Goal: Task Accomplishment & Management: Use online tool/utility

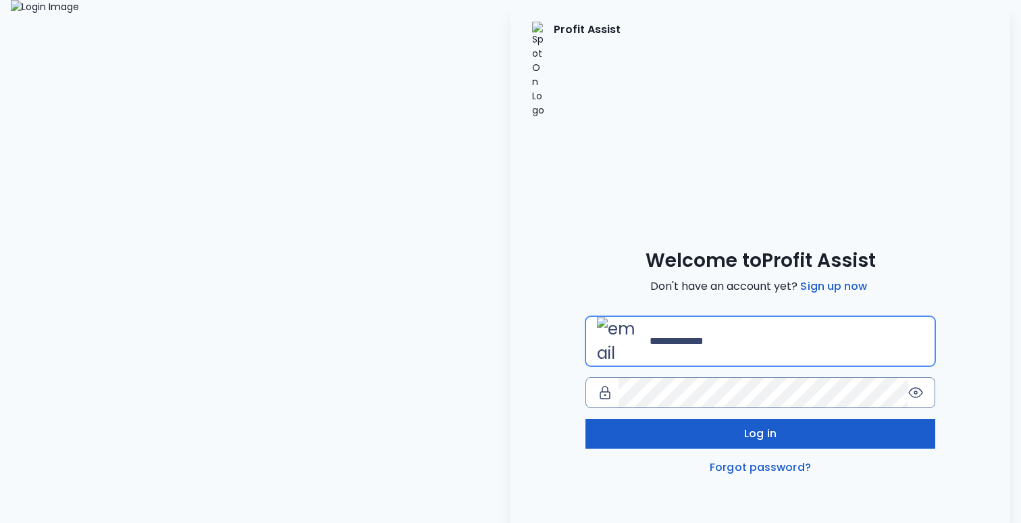
type input "**********"
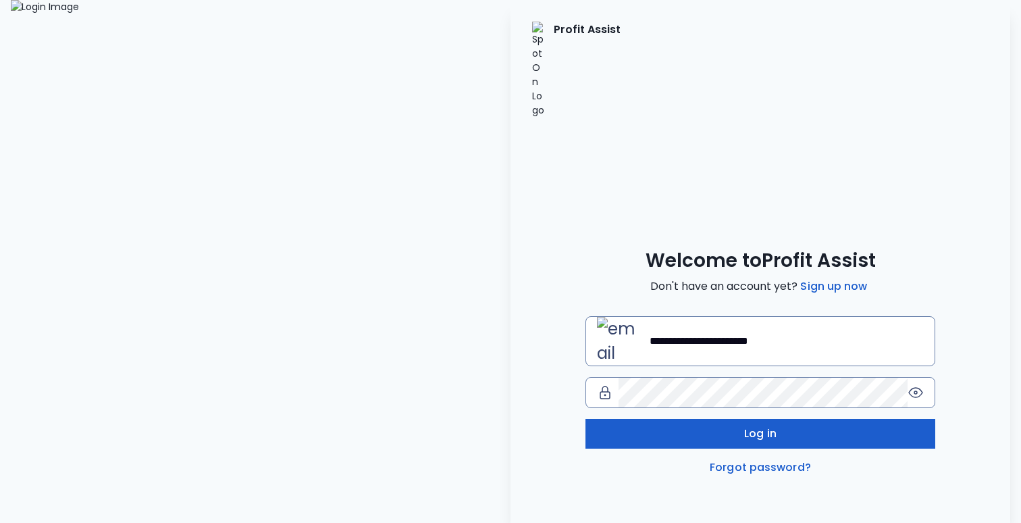
click at [713, 347] on body "**********" at bounding box center [510, 261] width 1021 height 523
click at [600, 419] on button "Log in" at bounding box center [760, 434] width 350 height 30
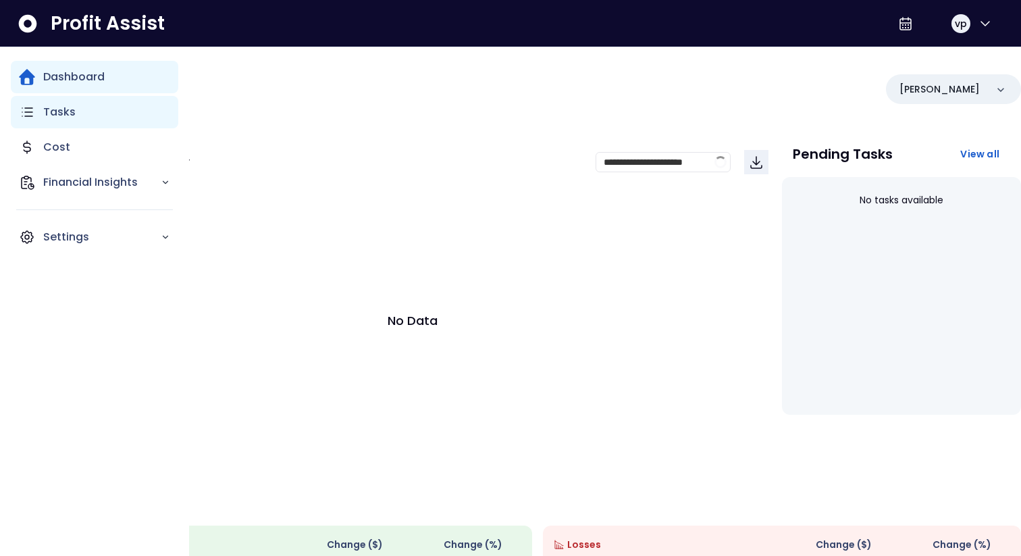
click at [48, 124] on div "Tasks" at bounding box center [94, 112] width 167 height 32
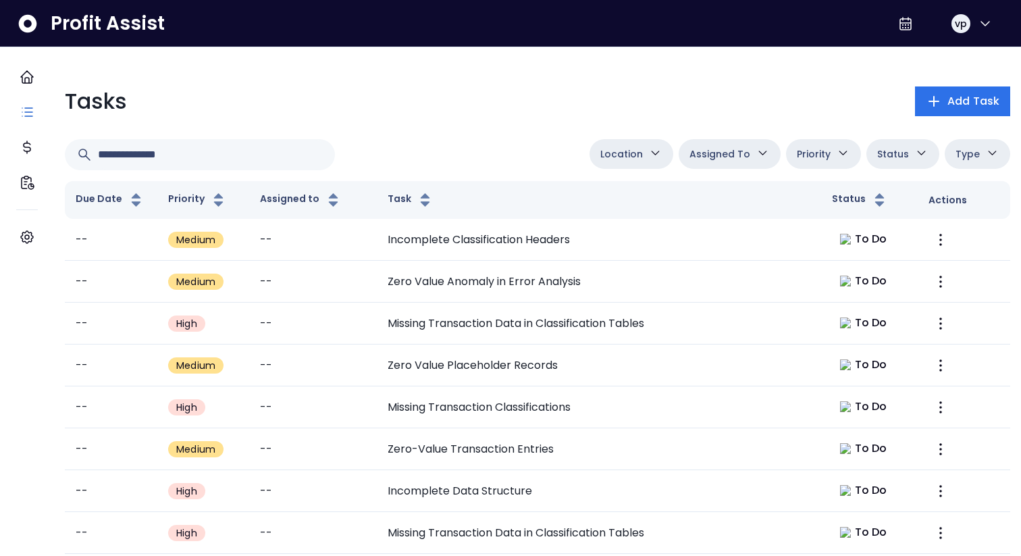
click at [420, 254] on td "Incomplete Classification Headers" at bounding box center [599, 240] width 444 height 42
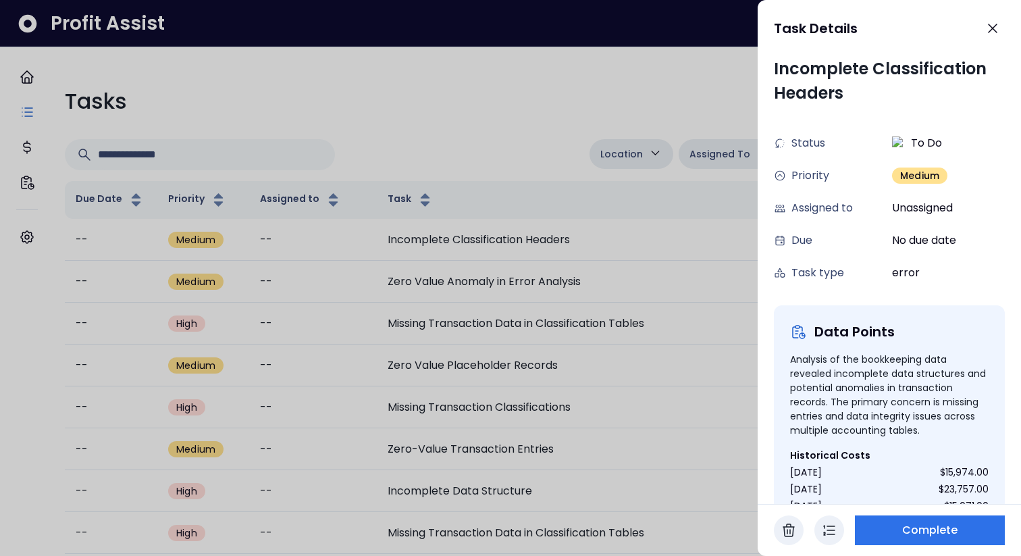
click at [839, 522] on button "button" at bounding box center [829, 530] width 30 height 30
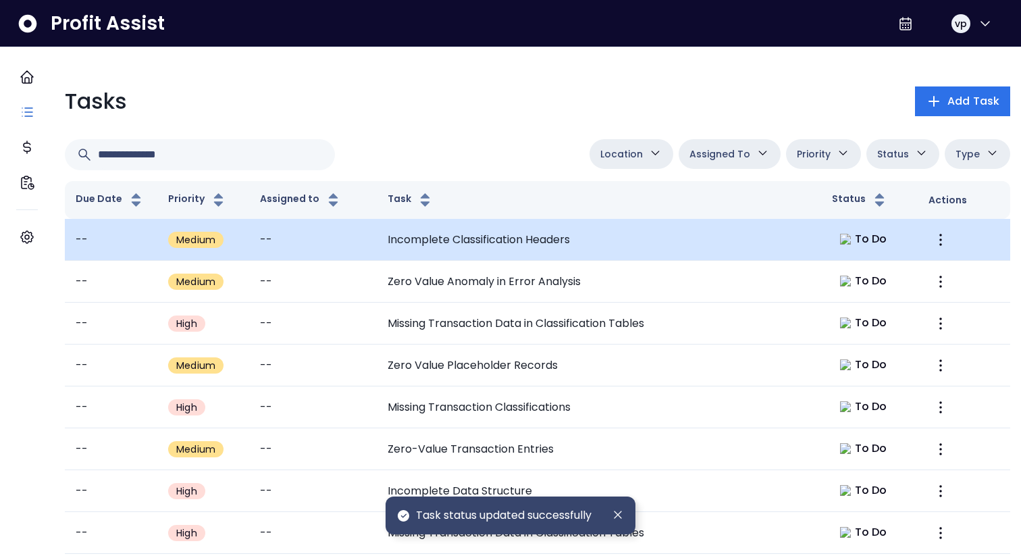
click at [759, 242] on td "Incomplete Classification Headers" at bounding box center [599, 240] width 444 height 42
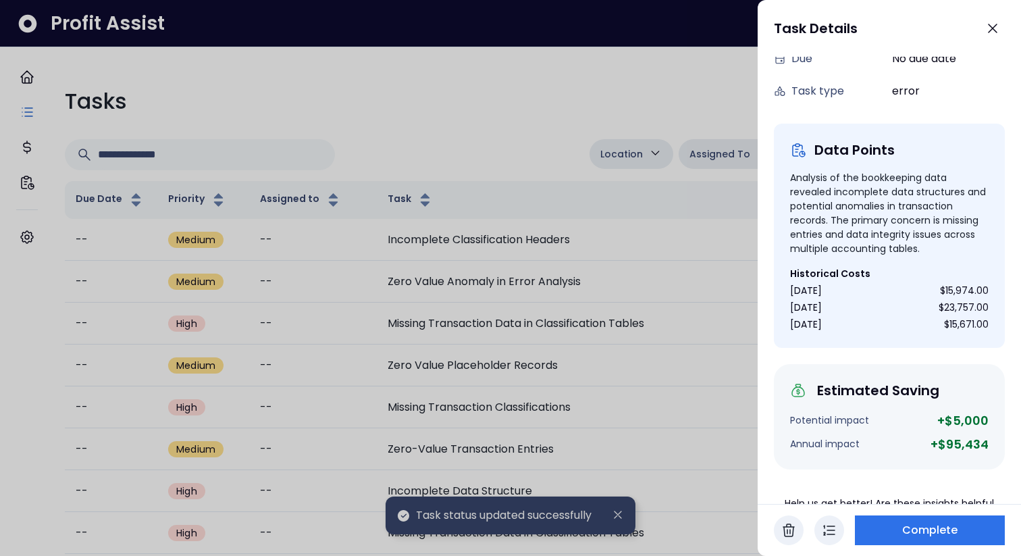
scroll to position [259, 0]
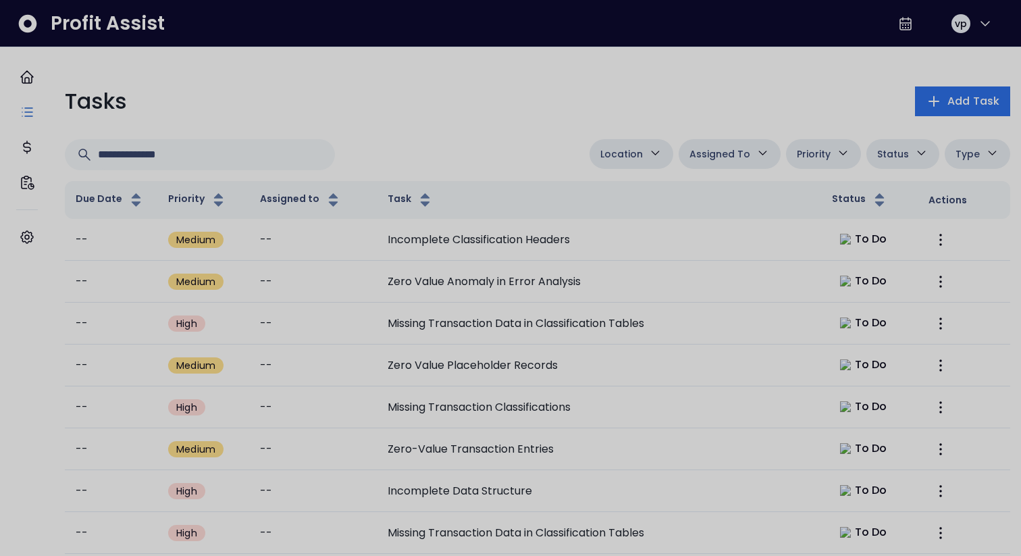
click at [565, 77] on div at bounding box center [510, 278] width 1021 height 556
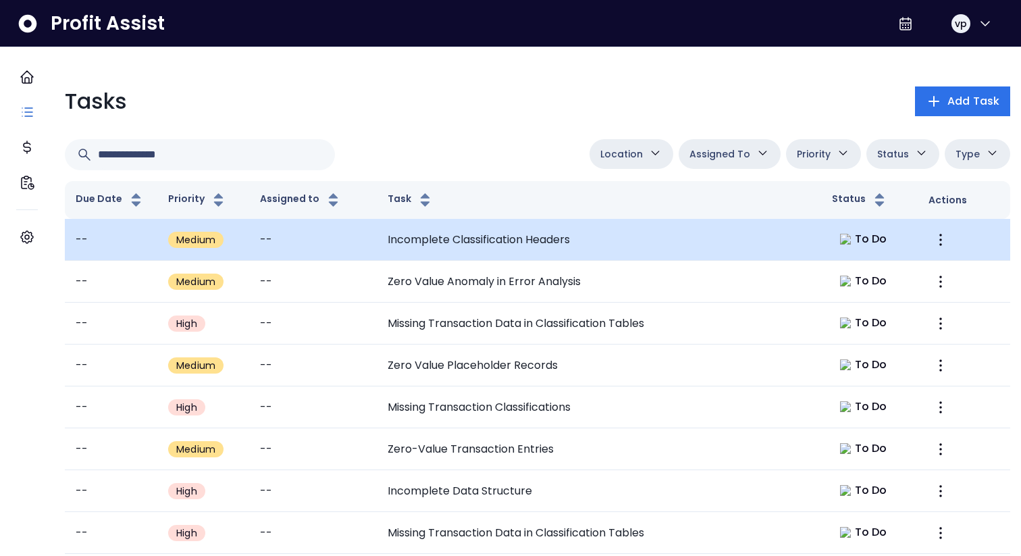
click at [498, 250] on td "Incomplete Classification Headers" at bounding box center [599, 240] width 444 height 42
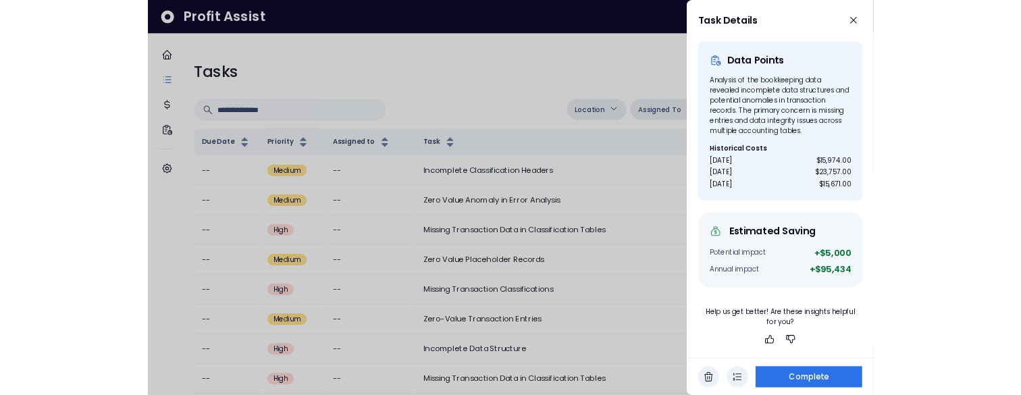
scroll to position [259, 0]
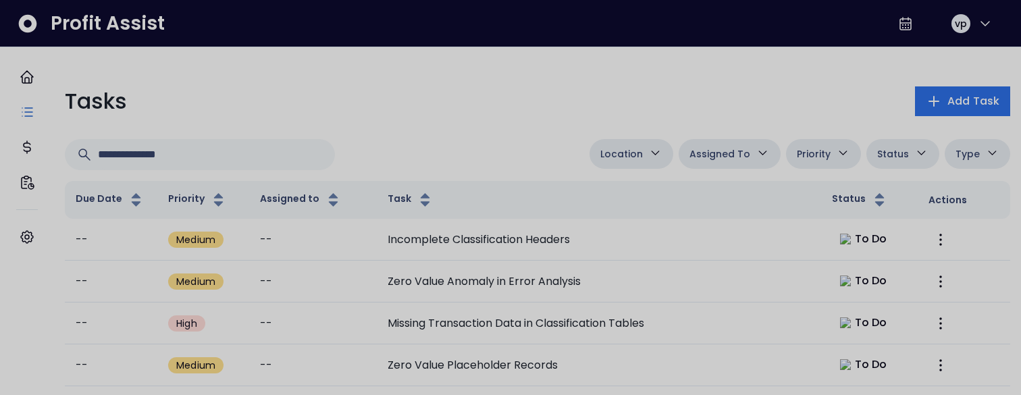
click at [671, 72] on div at bounding box center [510, 197] width 1021 height 395
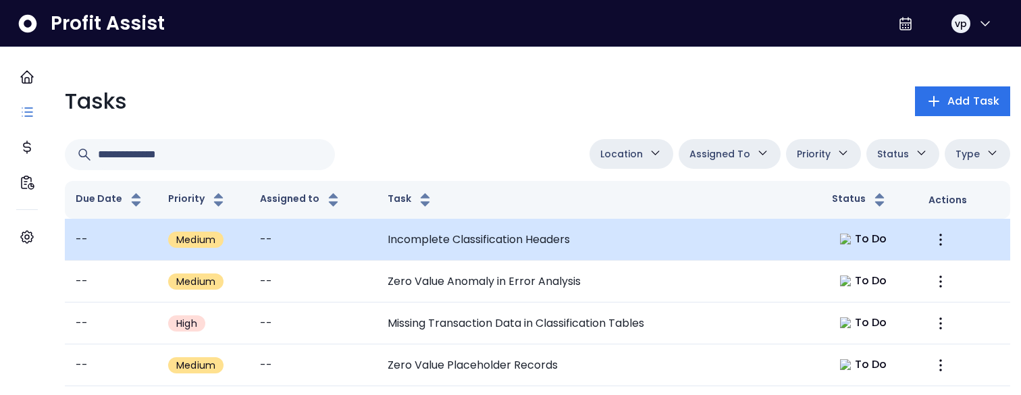
click at [430, 253] on td "Incomplete Classification Headers" at bounding box center [599, 240] width 444 height 42
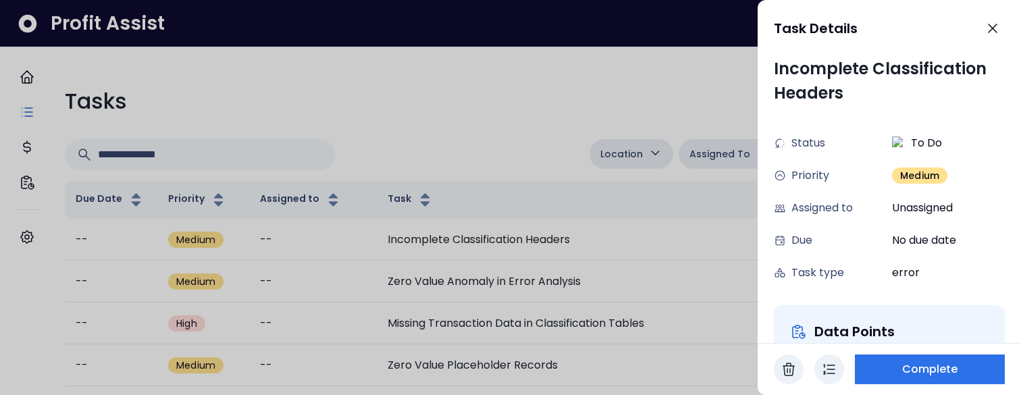
click at [591, 74] on div at bounding box center [510, 197] width 1021 height 395
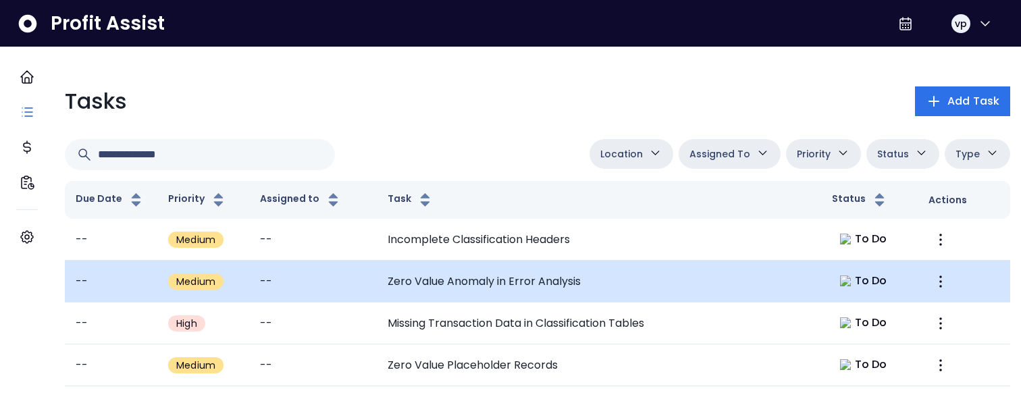
click at [781, 286] on td "Zero Value Anomaly in Error Analysis" at bounding box center [599, 282] width 444 height 42
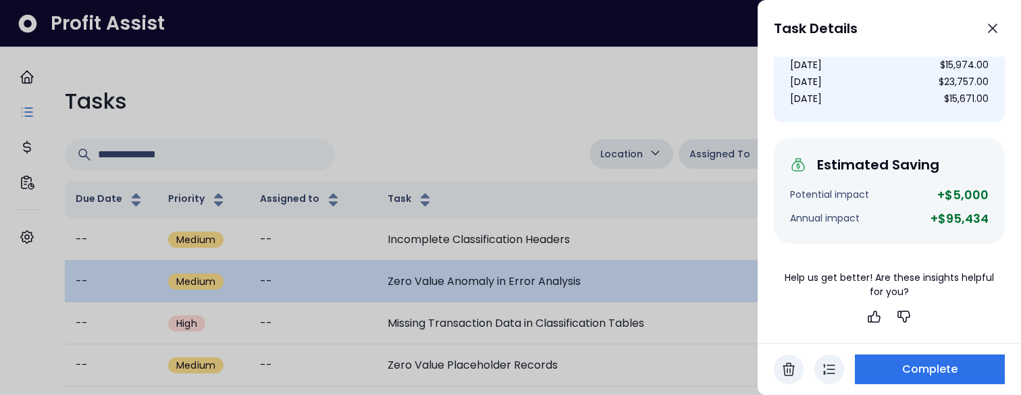
scroll to position [448, 0]
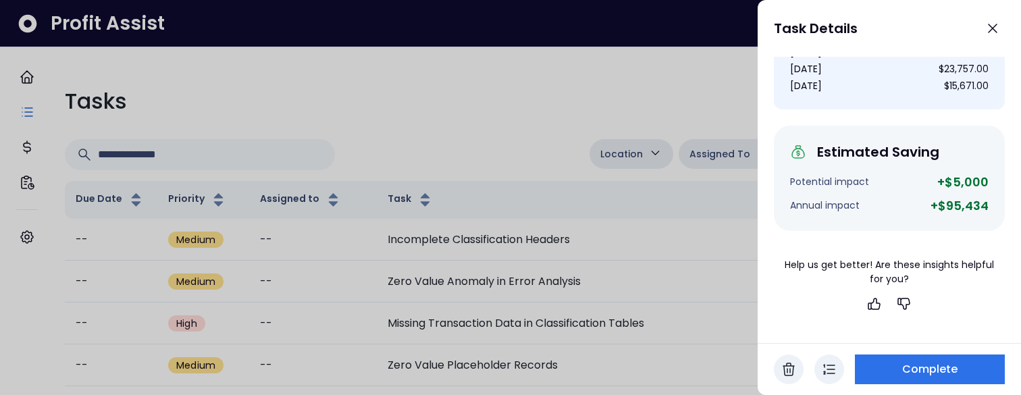
click at [629, 255] on div at bounding box center [510, 197] width 1021 height 395
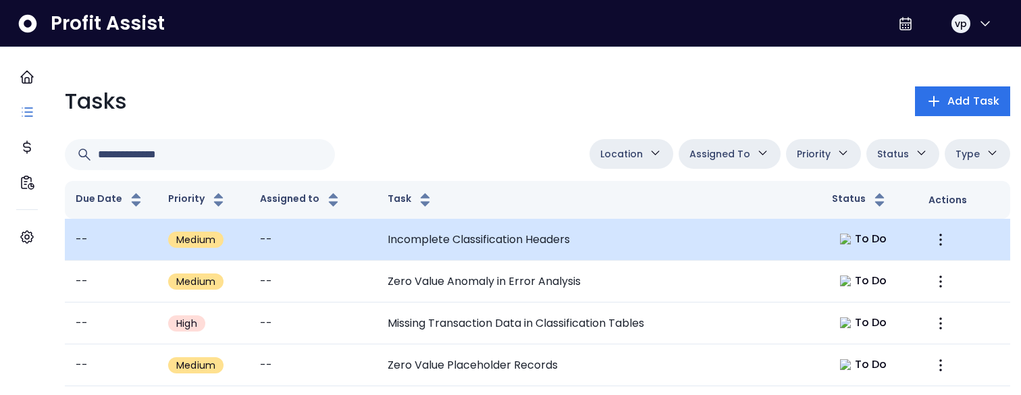
click at [341, 255] on td "--" at bounding box center [312, 240] width 127 height 42
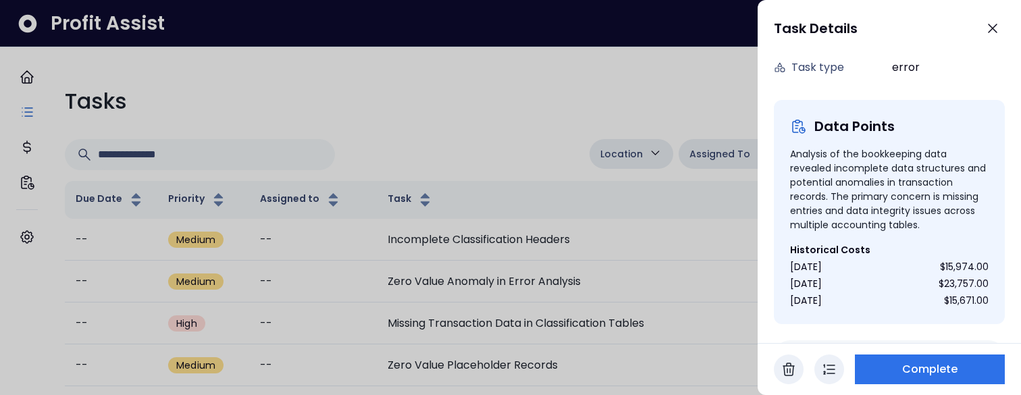
scroll to position [420, 0]
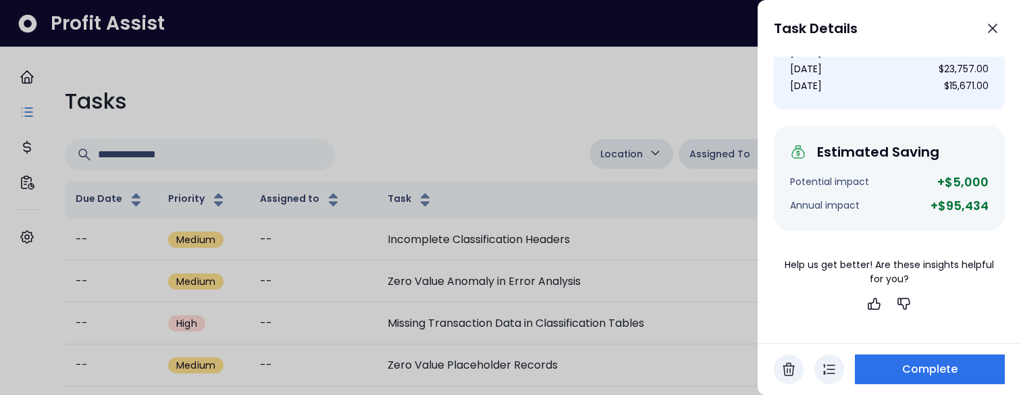
click at [566, 238] on div at bounding box center [510, 197] width 1021 height 395
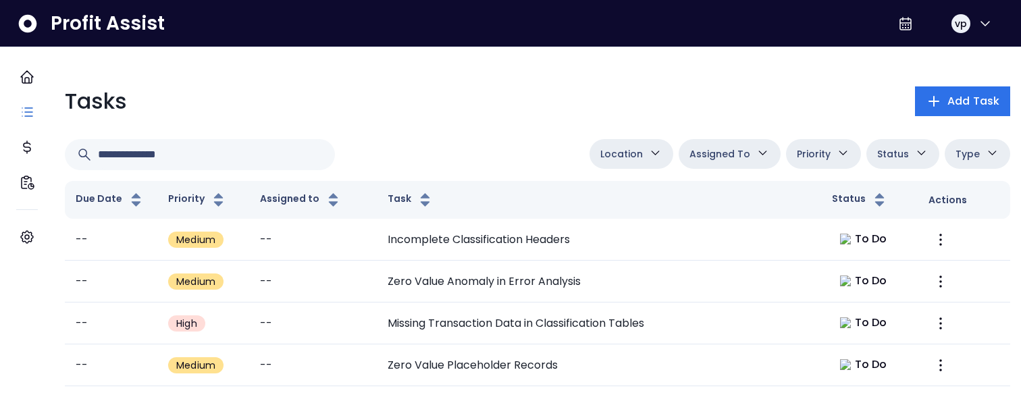
click at [566, 238] on td "Incomplete Classification Headers" at bounding box center [599, 240] width 444 height 42
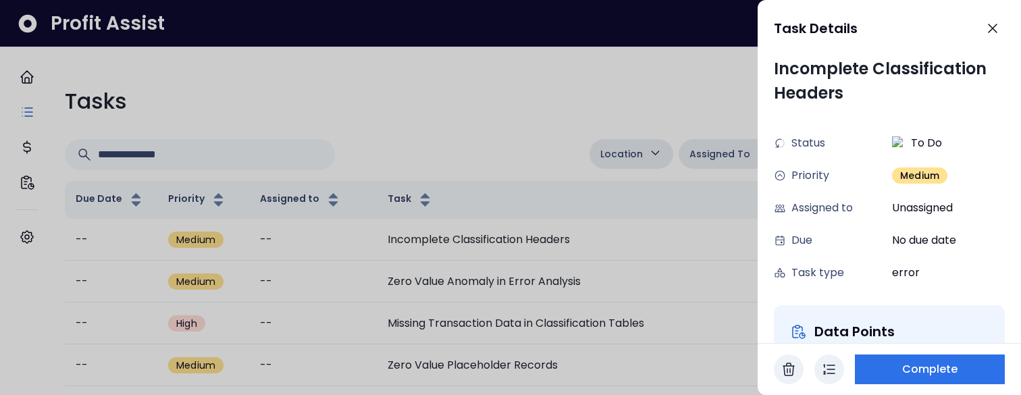
click at [566, 238] on div at bounding box center [510, 197] width 1021 height 395
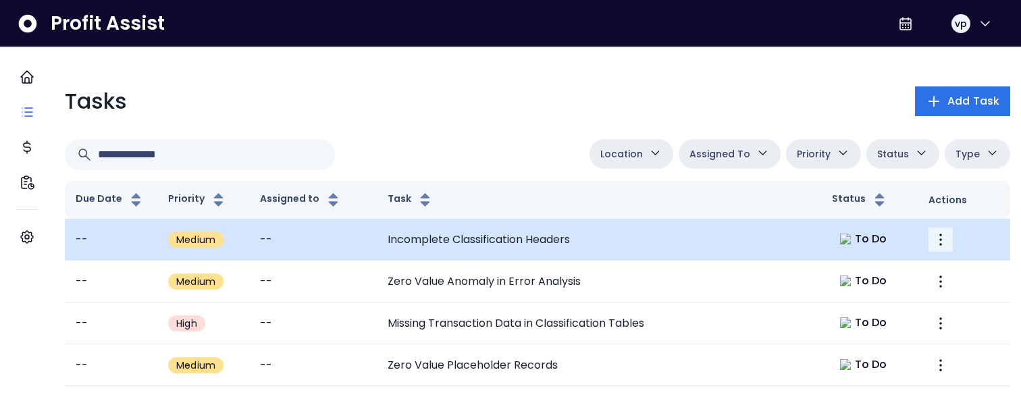
click at [938, 243] on button "More" at bounding box center [940, 240] width 24 height 24
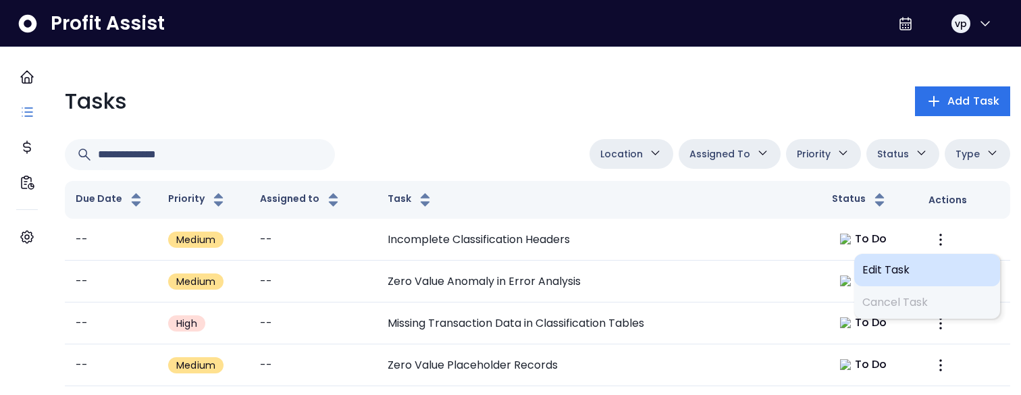
click at [872, 278] on div "Edit Task" at bounding box center [927, 270] width 146 height 32
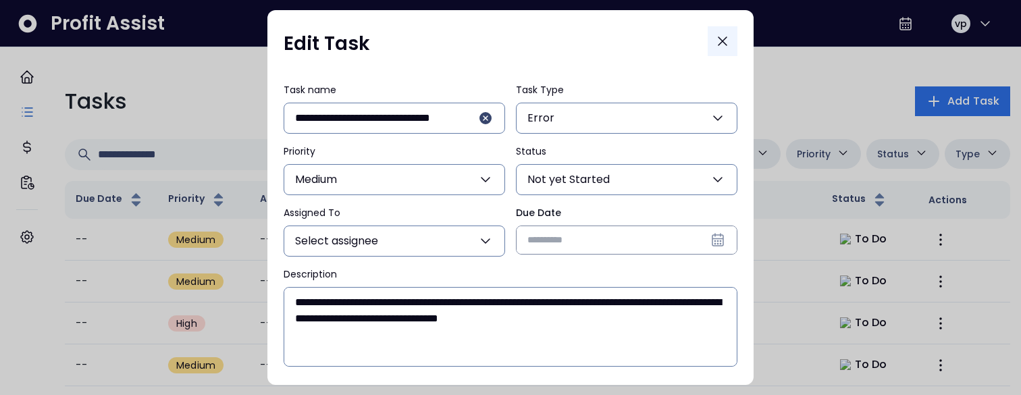
click at [720, 43] on icon "Close" at bounding box center [722, 41] width 16 height 16
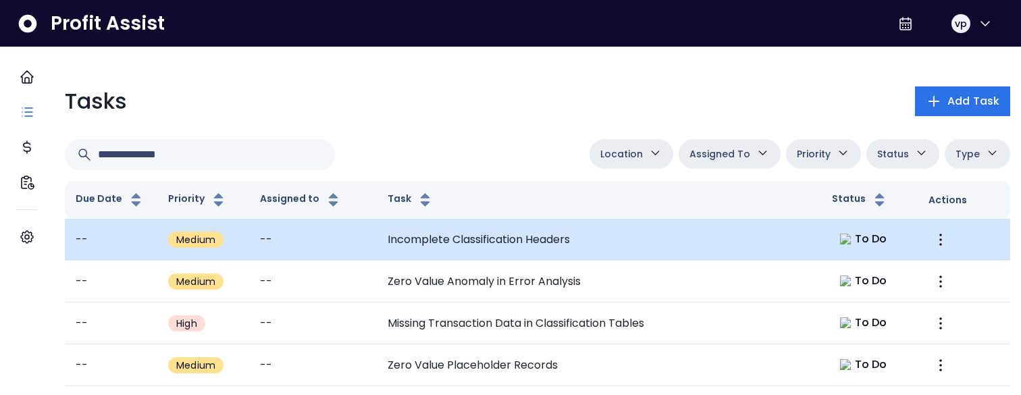
click at [620, 246] on td "Incomplete Classification Headers" at bounding box center [599, 240] width 444 height 42
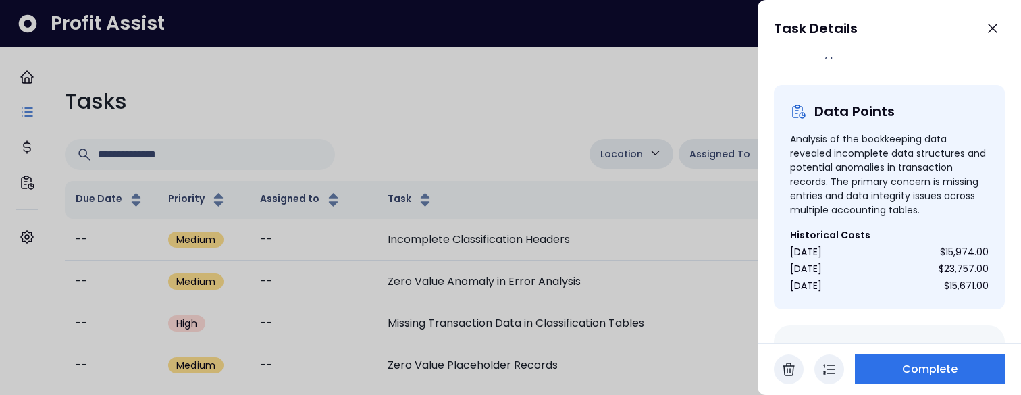
scroll to position [377, 0]
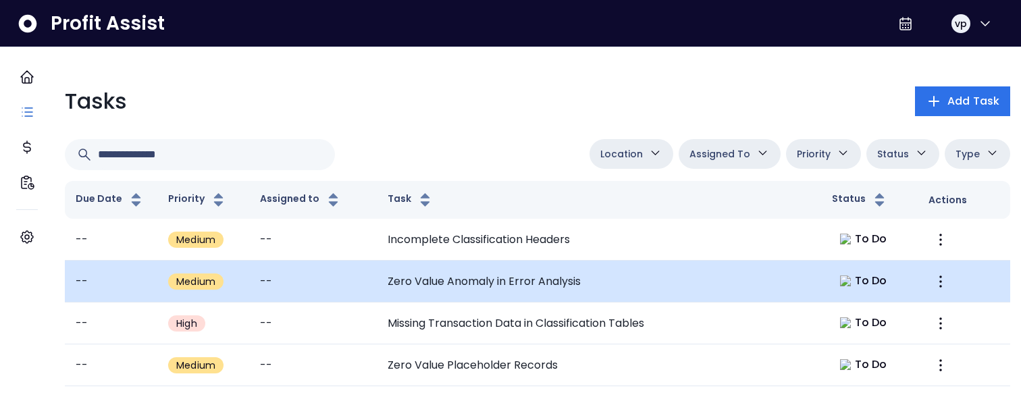
click at [397, 278] on td "Zero Value Anomaly in Error Analysis" at bounding box center [599, 282] width 444 height 42
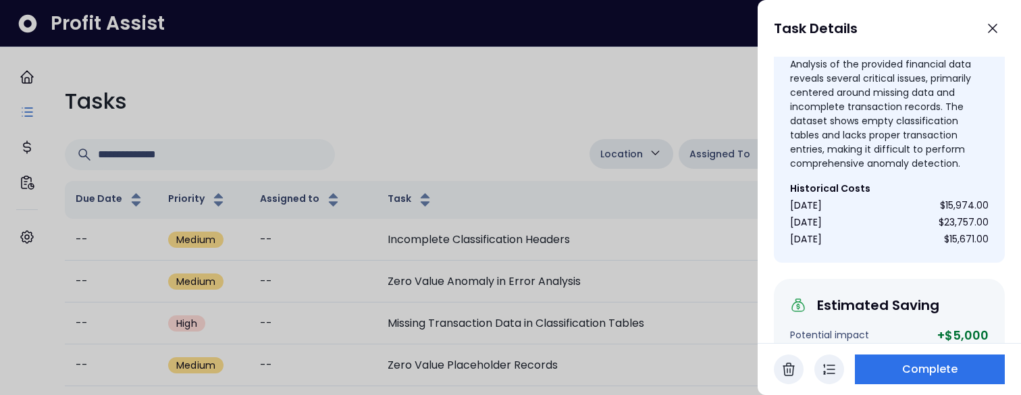
scroll to position [448, 0]
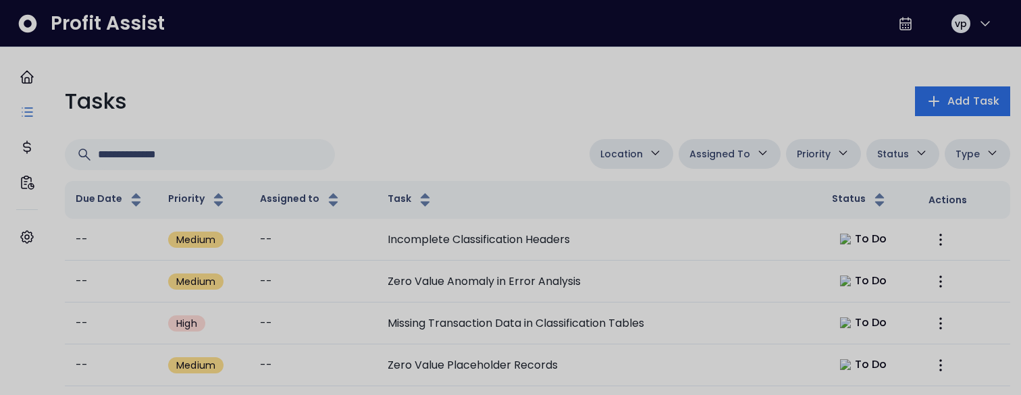
click at [515, 149] on div at bounding box center [510, 197] width 1021 height 395
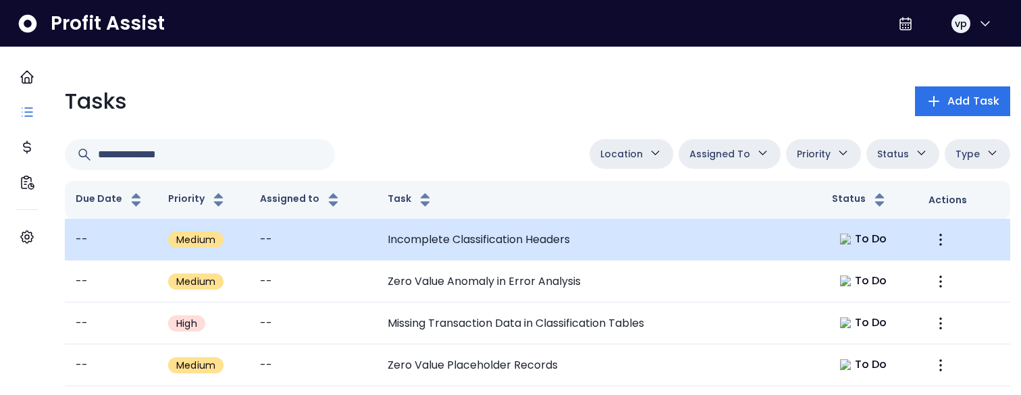
click at [485, 239] on td "Incomplete Classification Headers" at bounding box center [599, 240] width 444 height 42
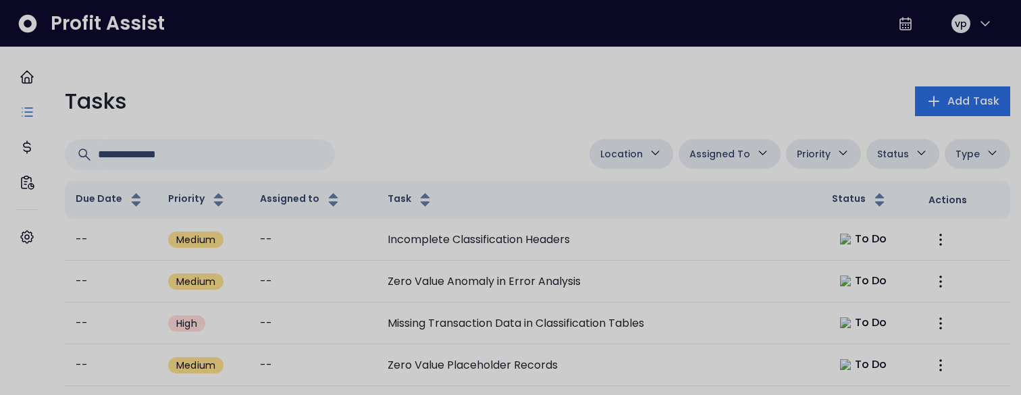
click at [448, 63] on div at bounding box center [510, 197] width 1021 height 395
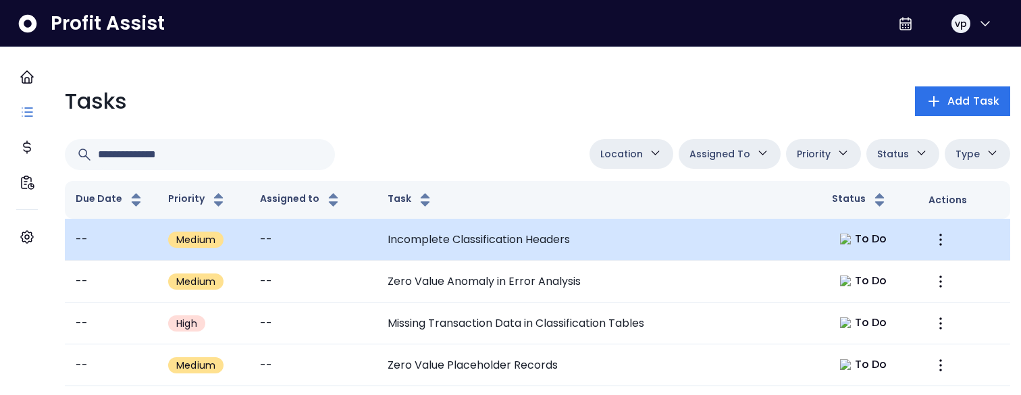
click at [546, 251] on td "Incomplete Classification Headers" at bounding box center [599, 240] width 444 height 42
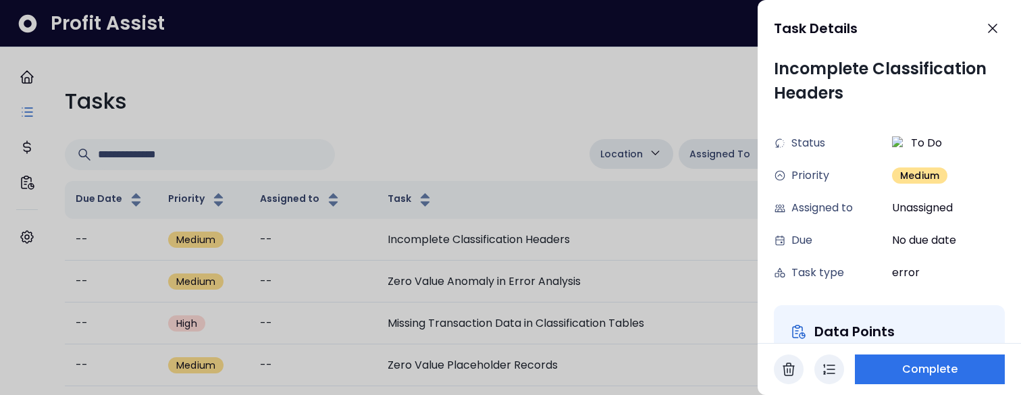
click at [496, 114] on div at bounding box center [510, 197] width 1021 height 395
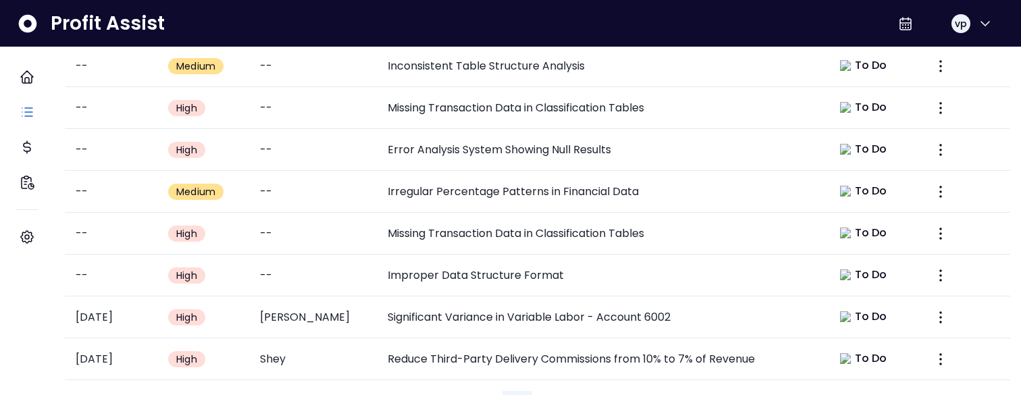
scroll to position [712, 0]
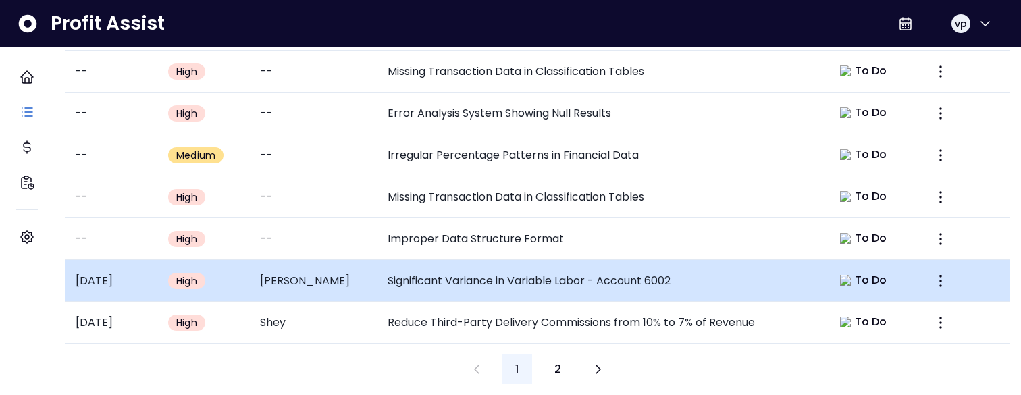
click at [509, 278] on td "Significant Variance in Variable Labor - Account 6002" at bounding box center [599, 281] width 444 height 42
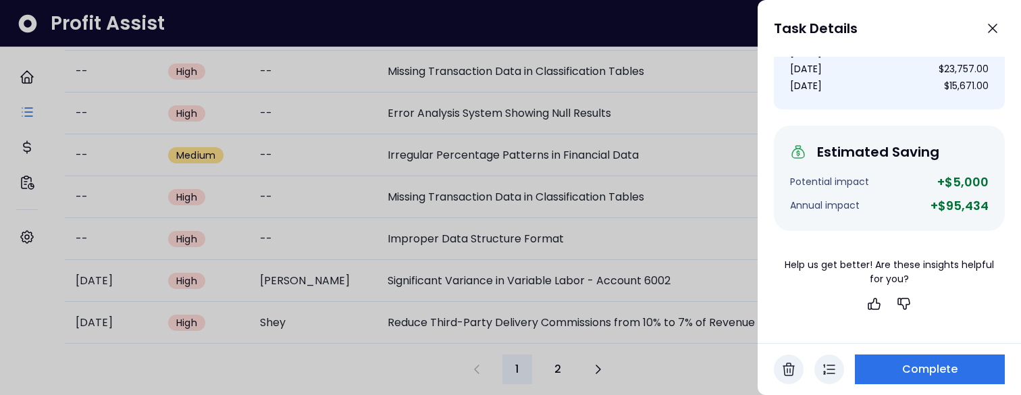
scroll to position [0, 0]
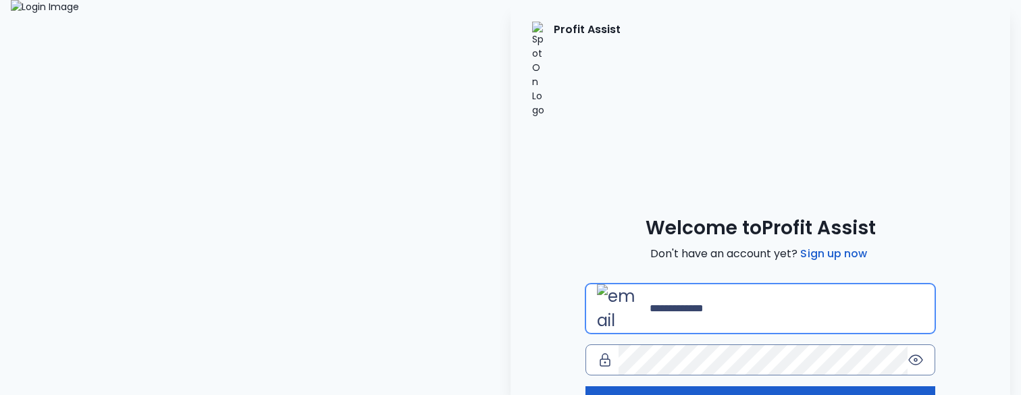
type input "**********"
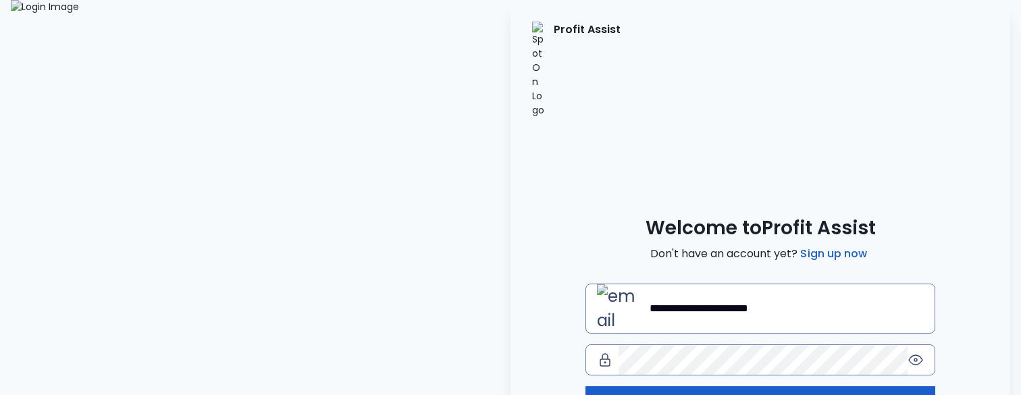
click at [654, 386] on button "Log in" at bounding box center [760, 401] width 350 height 30
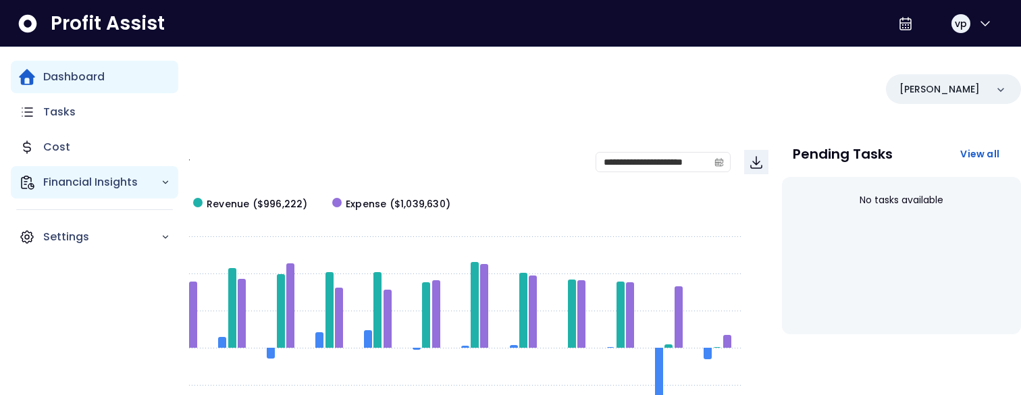
click at [100, 178] on p "Financial Insights" at bounding box center [101, 182] width 117 height 16
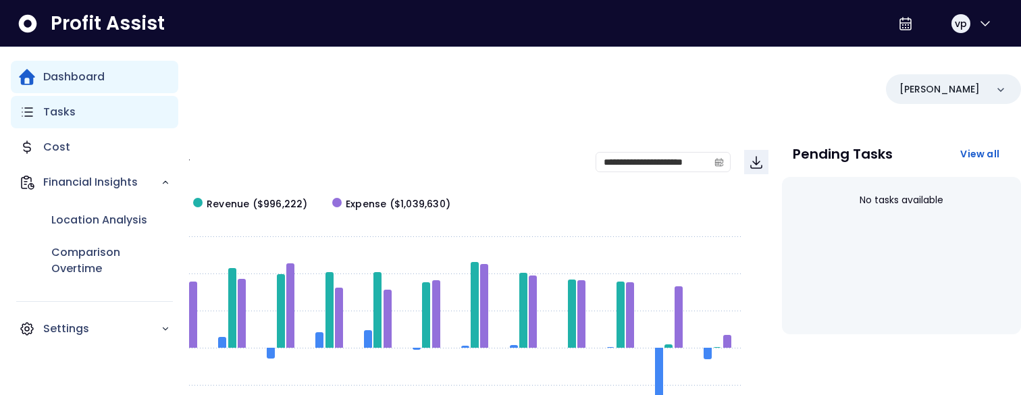
click at [64, 117] on p "Tasks" at bounding box center [59, 112] width 32 height 16
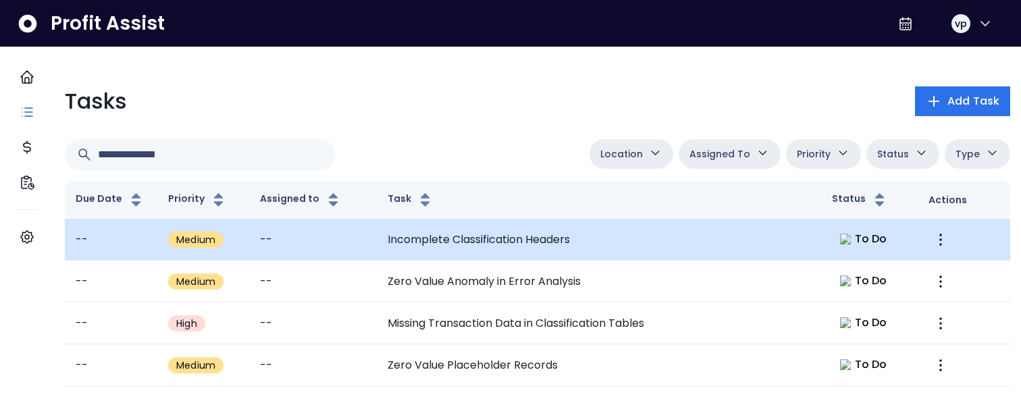
click at [409, 254] on td "Incomplete Classification Headers" at bounding box center [599, 240] width 444 height 42
click at [399, 236] on td "Incomplete Classification Headers" at bounding box center [599, 240] width 444 height 42
click at [494, 222] on td "Incomplete Classification Headers" at bounding box center [599, 240] width 444 height 42
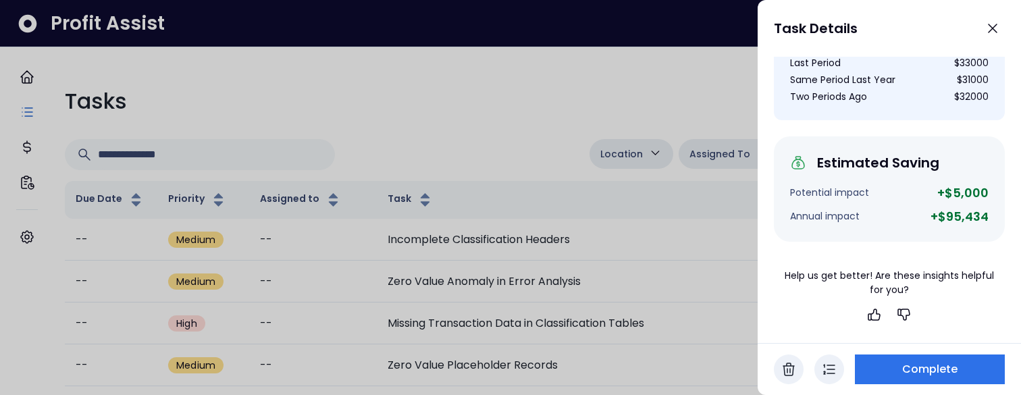
scroll to position [437, 0]
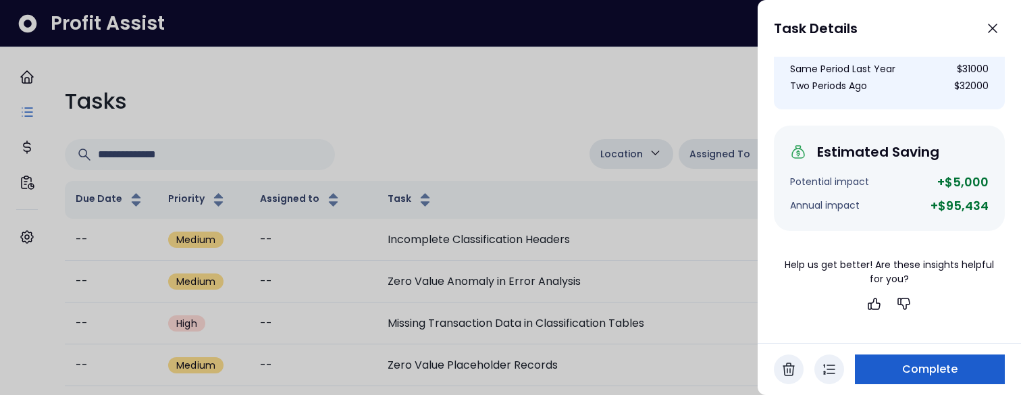
click at [868, 366] on button "Complete" at bounding box center [930, 370] width 150 height 30
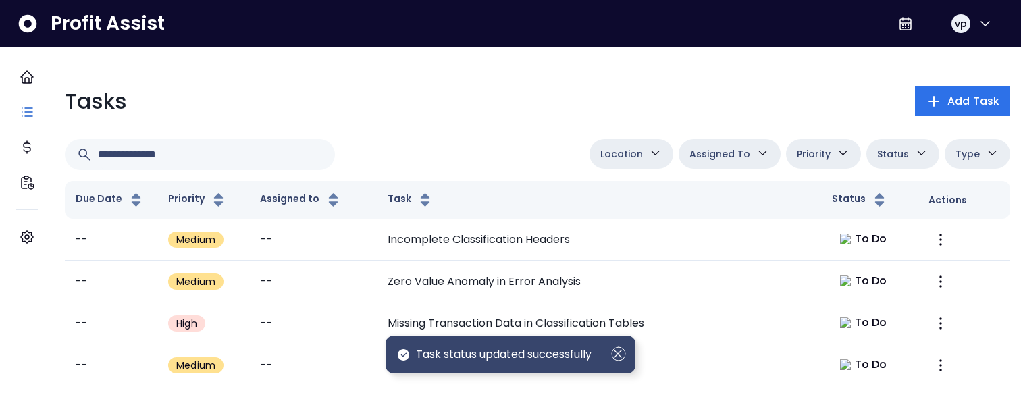
click at [621, 361] on icon "Dismiss" at bounding box center [618, 353] width 15 height 15
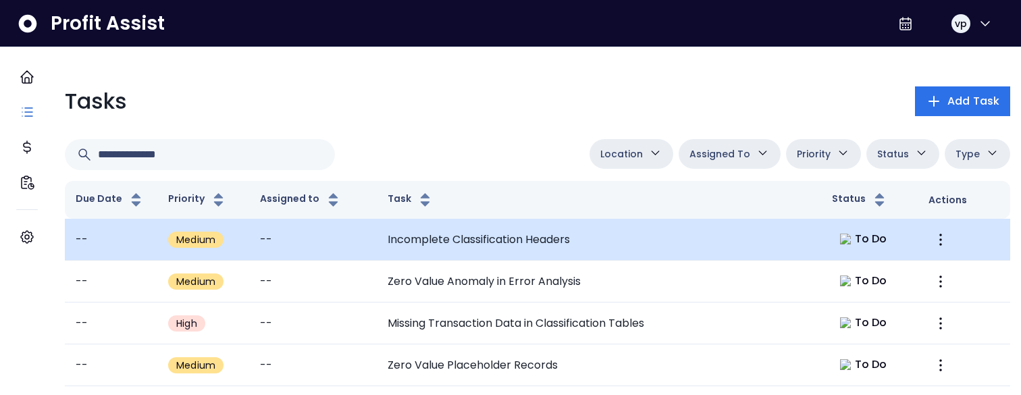
click at [821, 246] on td "To Do" at bounding box center [869, 240] width 97 height 42
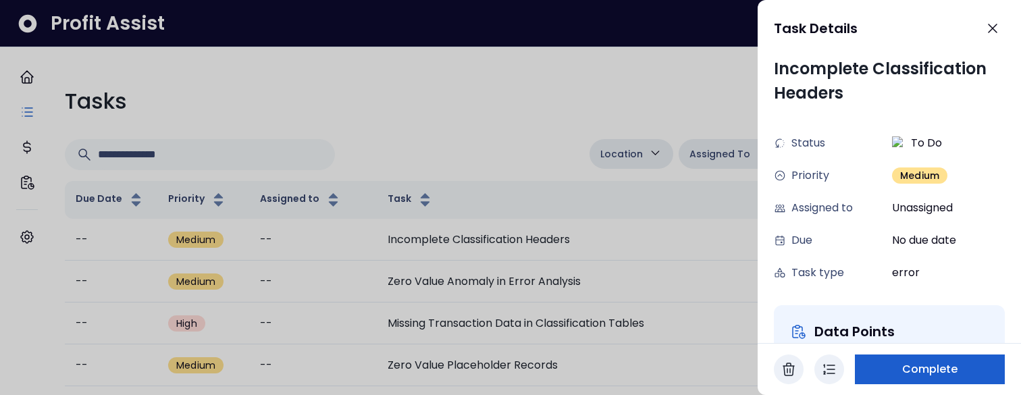
click at [914, 371] on span "Complete" at bounding box center [930, 369] width 56 height 16
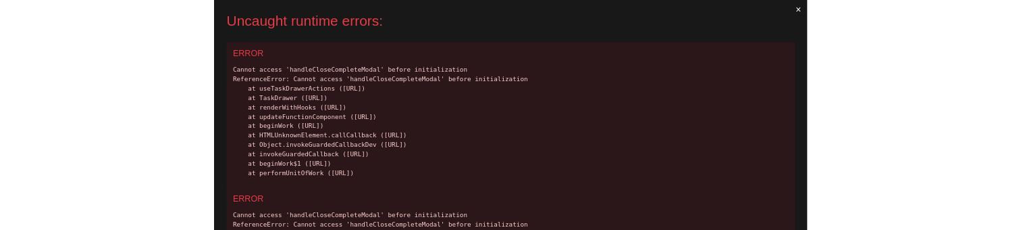
scroll to position [0, 0]
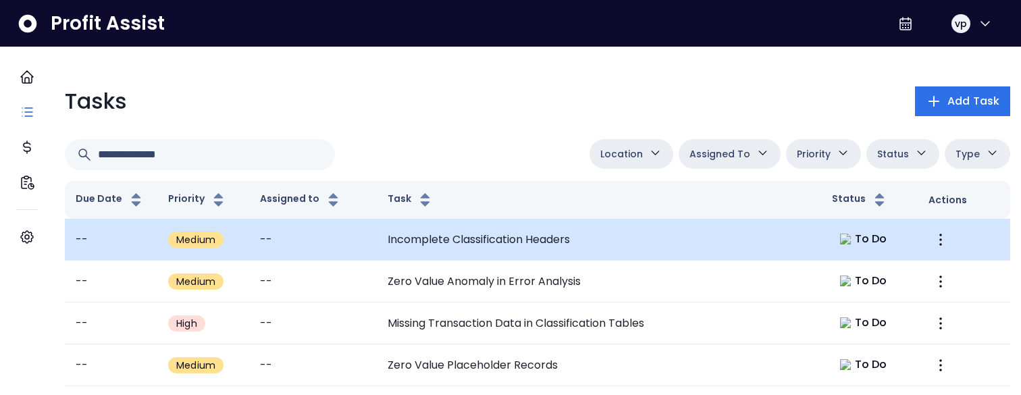
click at [503, 219] on td "Incomplete Classification Headers" at bounding box center [599, 240] width 444 height 42
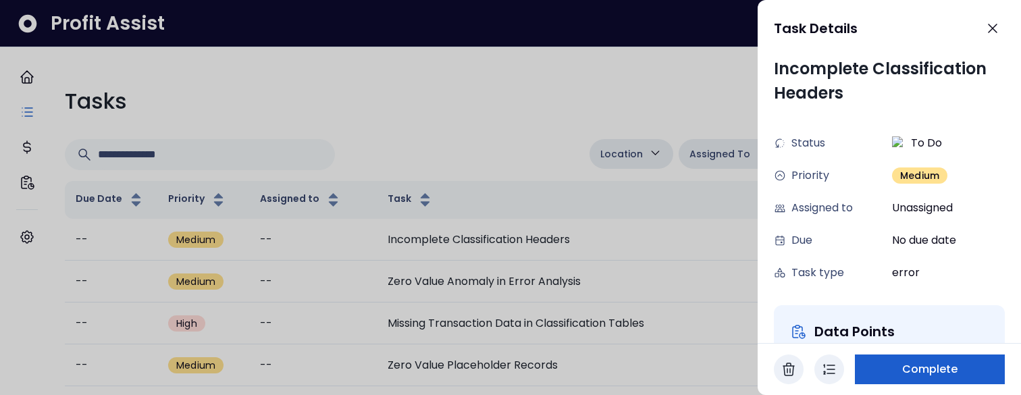
click at [924, 365] on span "Complete" at bounding box center [930, 369] width 56 height 16
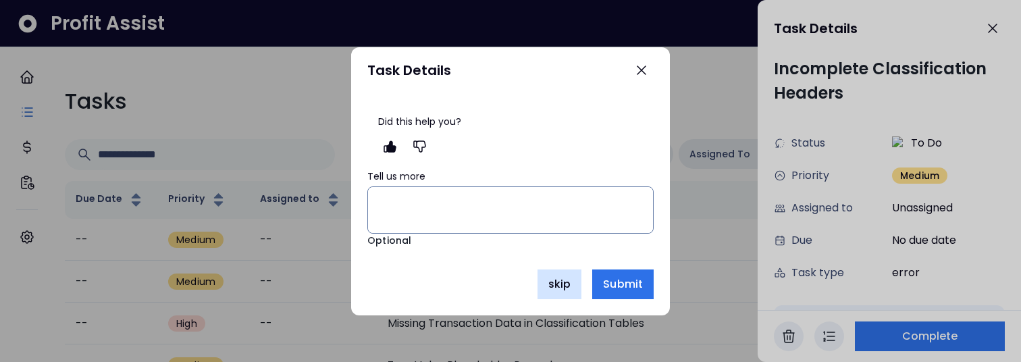
click at [562, 284] on span "skip" at bounding box center [559, 284] width 22 height 16
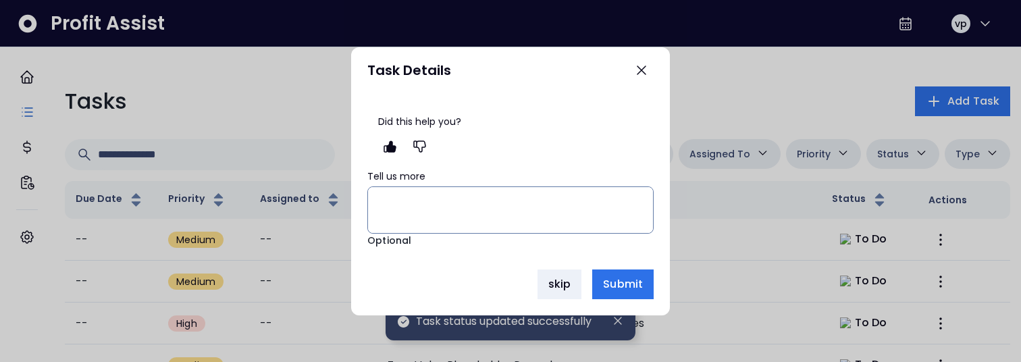
click at [250, 246] on div at bounding box center [510, 181] width 1021 height 362
click at [558, 283] on span "skip" at bounding box center [559, 284] width 22 height 16
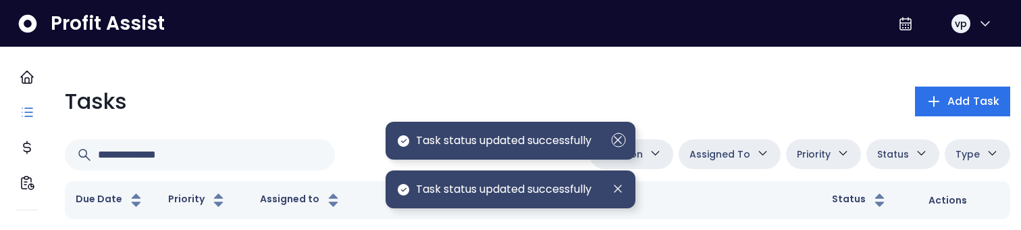
click at [619, 145] on icon "Dismiss" at bounding box center [618, 139] width 15 height 15
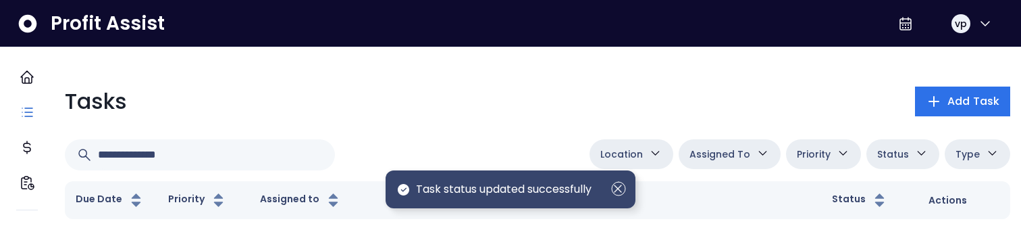
click at [619, 184] on icon "Dismiss" at bounding box center [618, 188] width 15 height 15
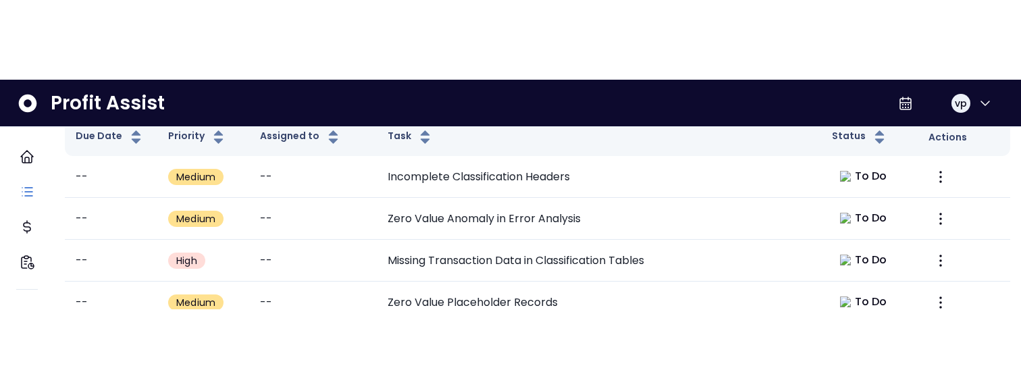
scroll to position [146, 0]
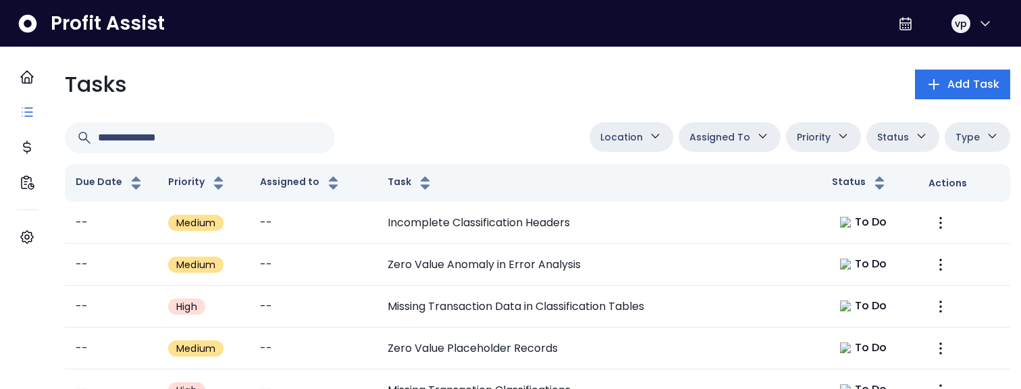
scroll to position [16, 0]
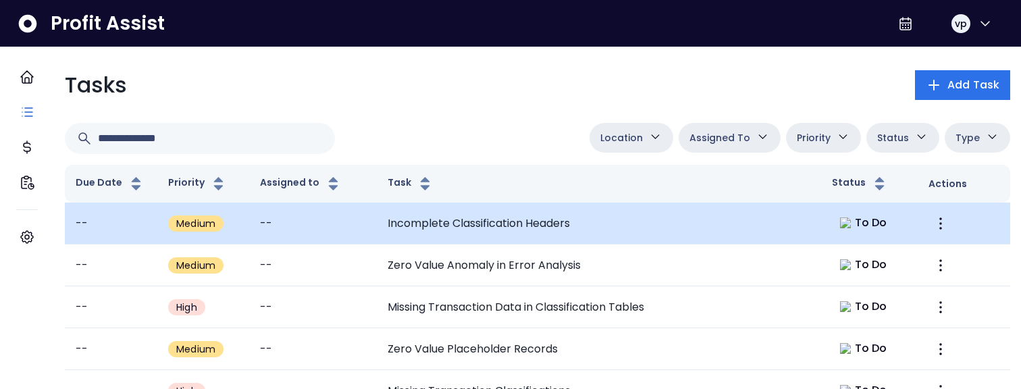
click at [525, 221] on td "Incomplete Classification Headers" at bounding box center [599, 224] width 444 height 42
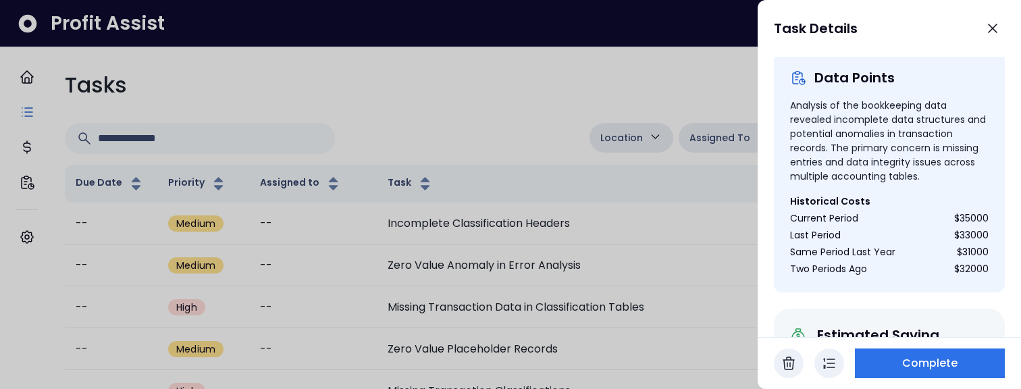
scroll to position [443, 0]
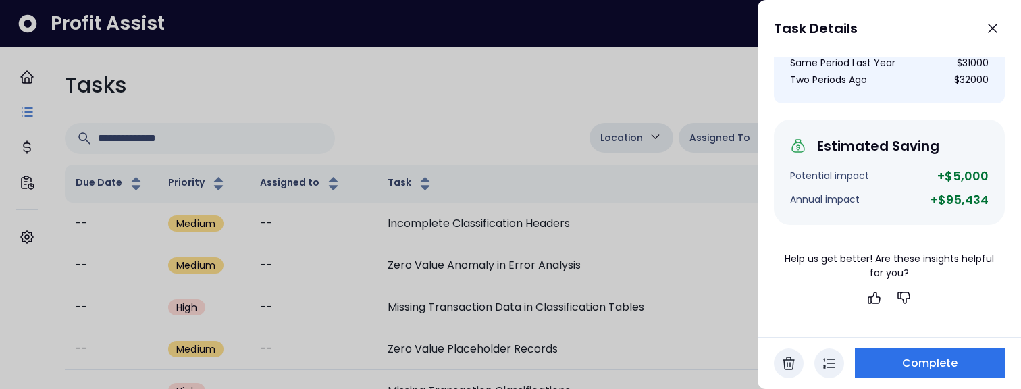
click at [829, 353] on button "button" at bounding box center [829, 363] width 30 height 30
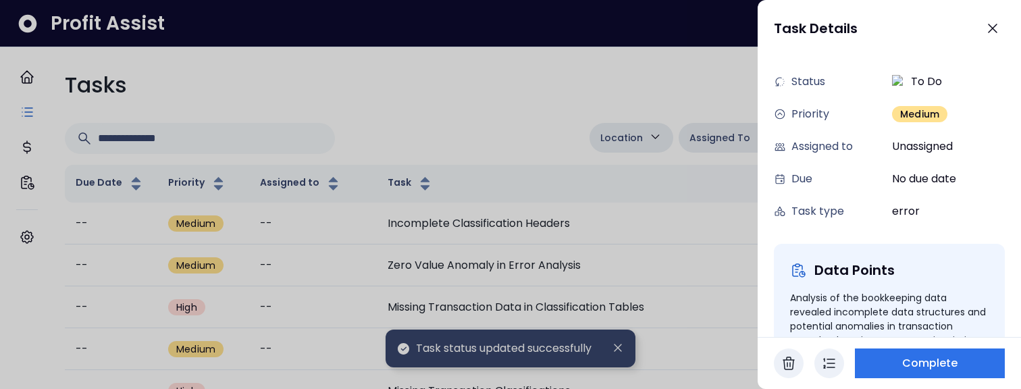
scroll to position [0, 0]
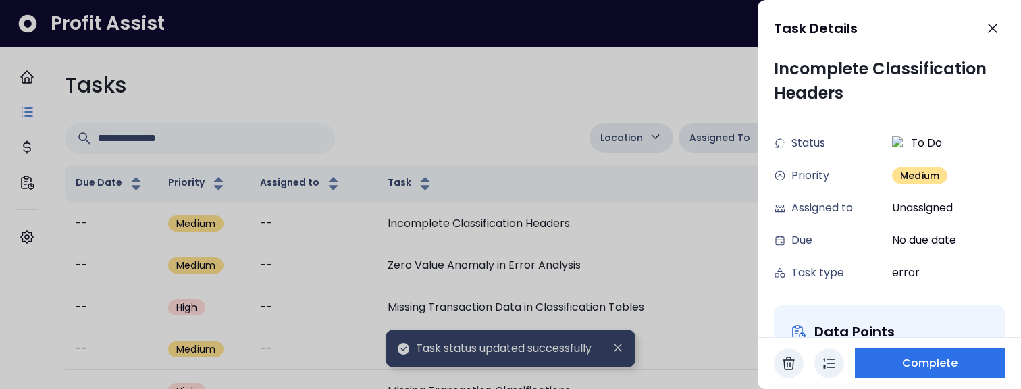
click at [550, 139] on div at bounding box center [510, 194] width 1021 height 389
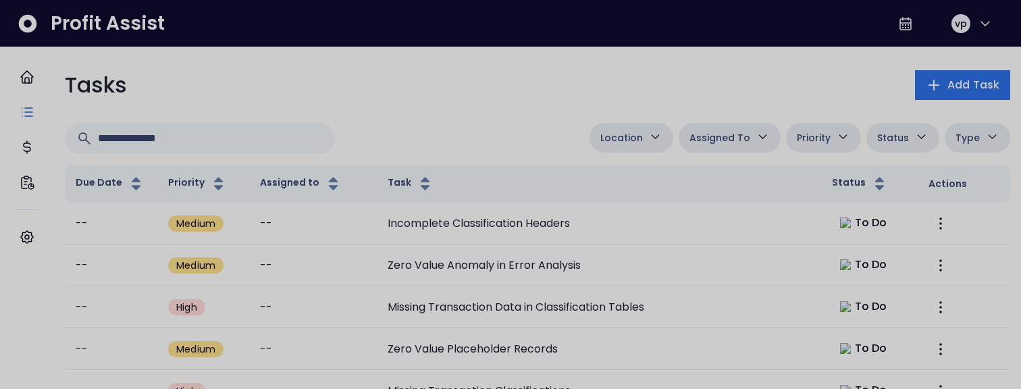
scroll to position [16, 0]
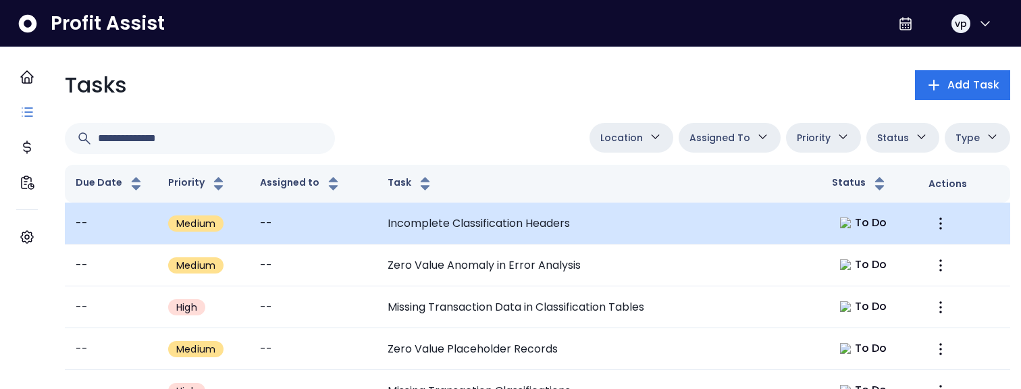
click at [667, 219] on td "Incomplete Classification Headers" at bounding box center [599, 224] width 444 height 42
click at [621, 222] on td "Incomplete Classification Headers" at bounding box center [599, 224] width 444 height 42
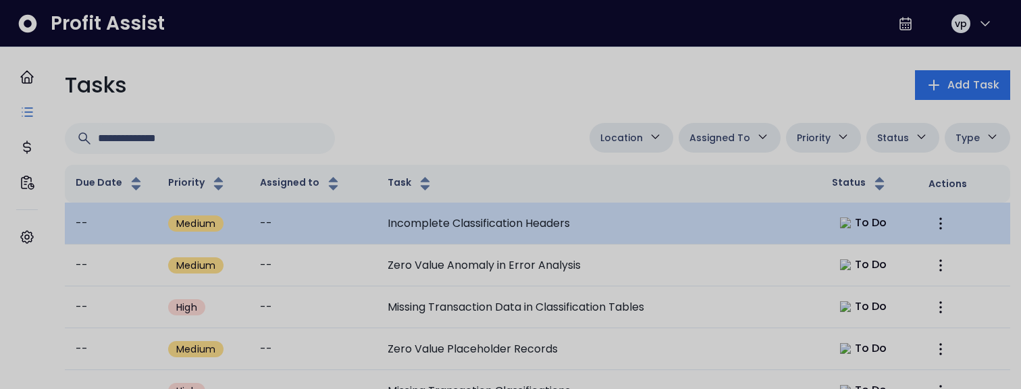
scroll to position [0, 0]
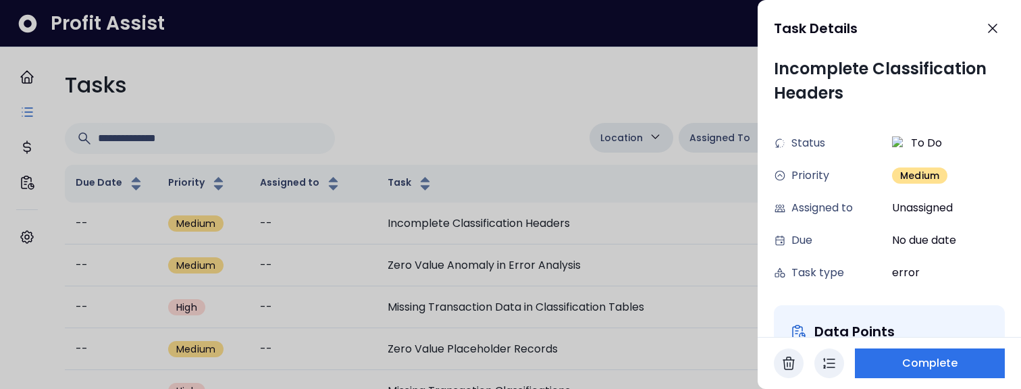
click at [837, 363] on button "button" at bounding box center [829, 363] width 30 height 30
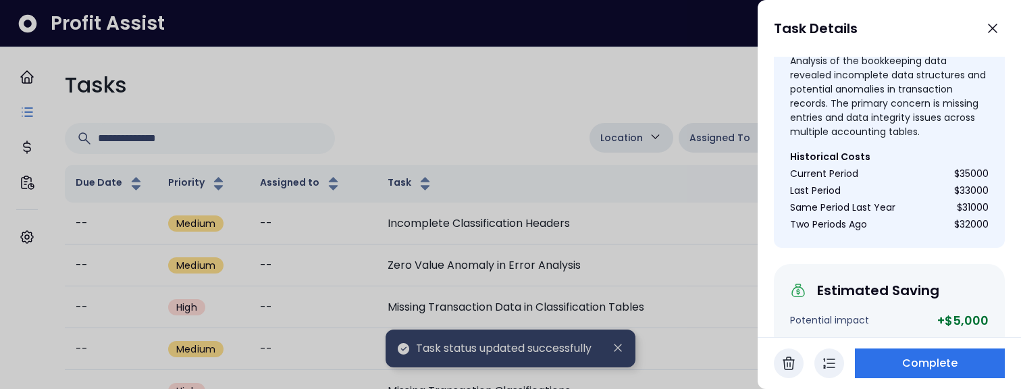
scroll to position [443, 0]
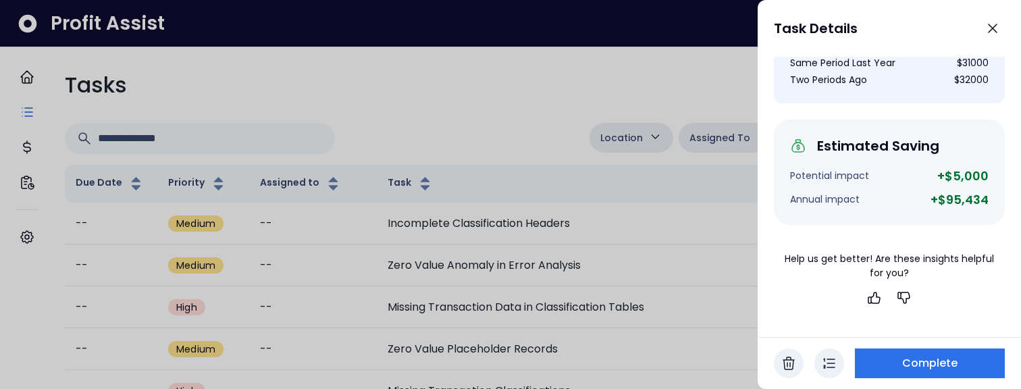
click at [828, 365] on icon "button" at bounding box center [829, 363] width 16 height 16
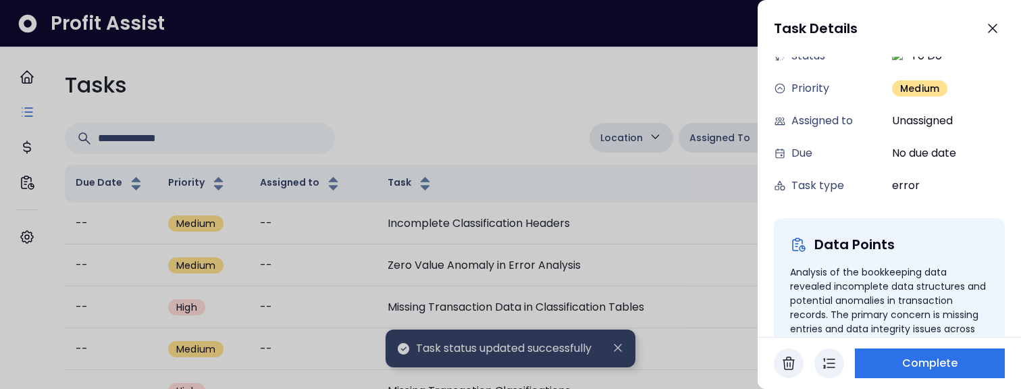
scroll to position [0, 0]
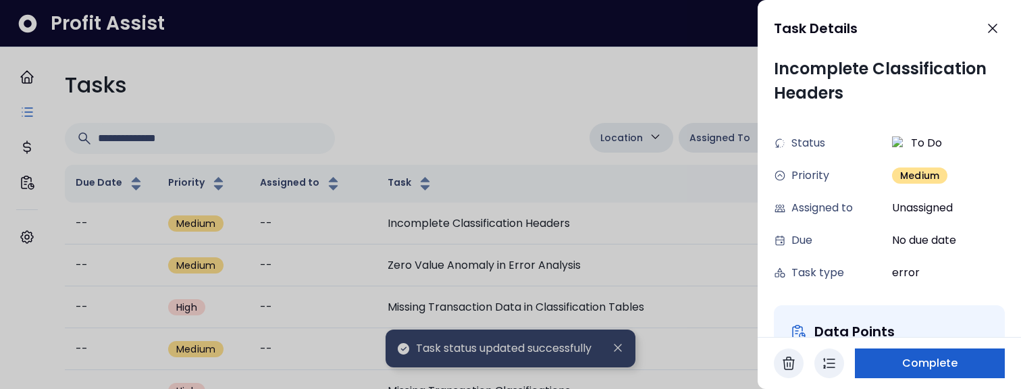
click at [907, 356] on span "Complete" at bounding box center [930, 363] width 56 height 16
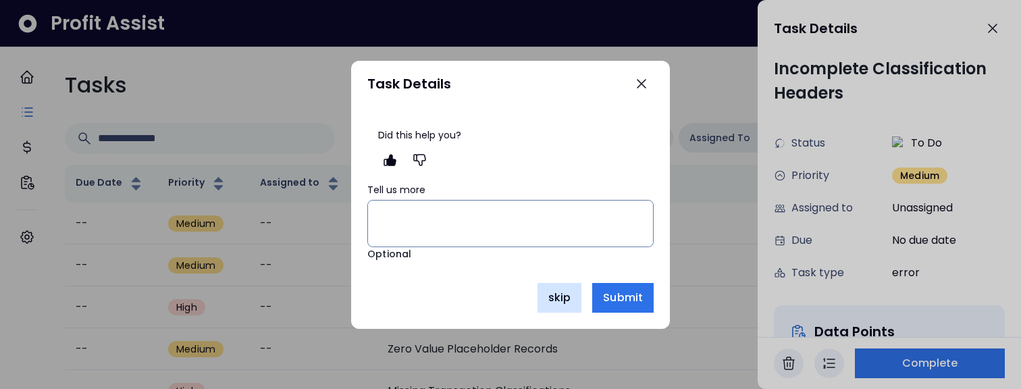
click at [560, 295] on span "skip" at bounding box center [559, 298] width 22 height 16
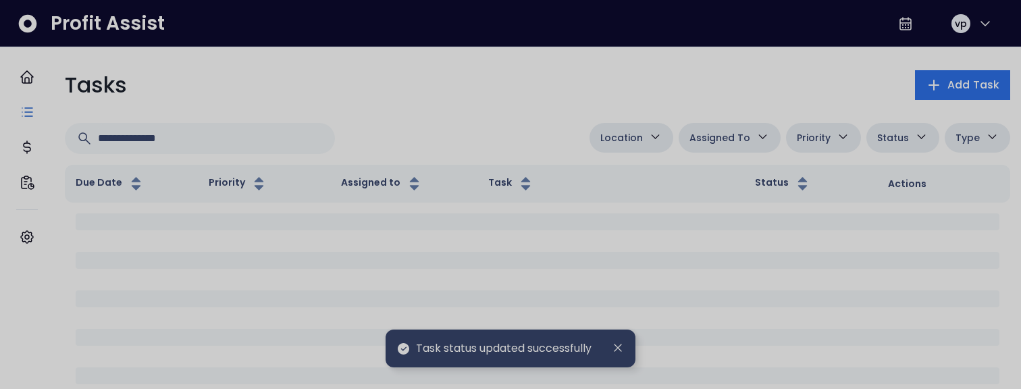
scroll to position [16, 0]
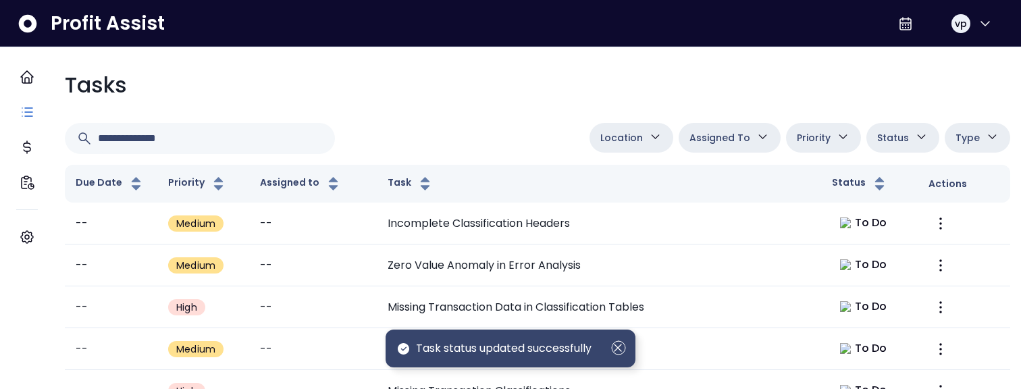
click at [616, 352] on icon "Dismiss" at bounding box center [618, 347] width 15 height 15
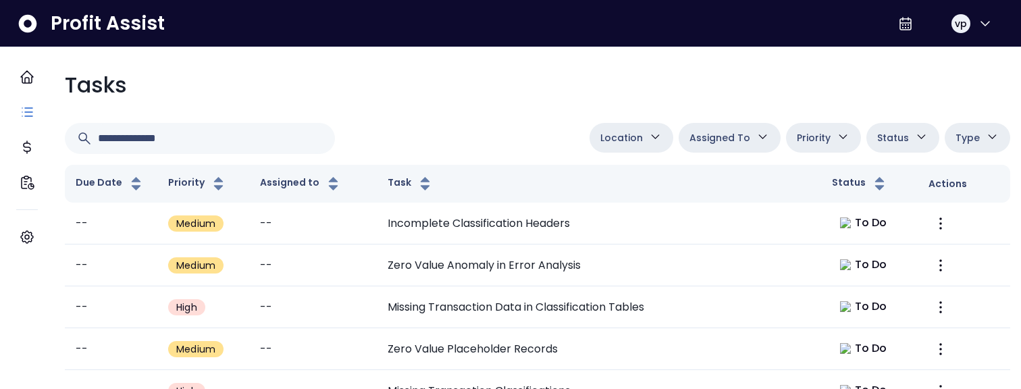
scroll to position [0, 0]
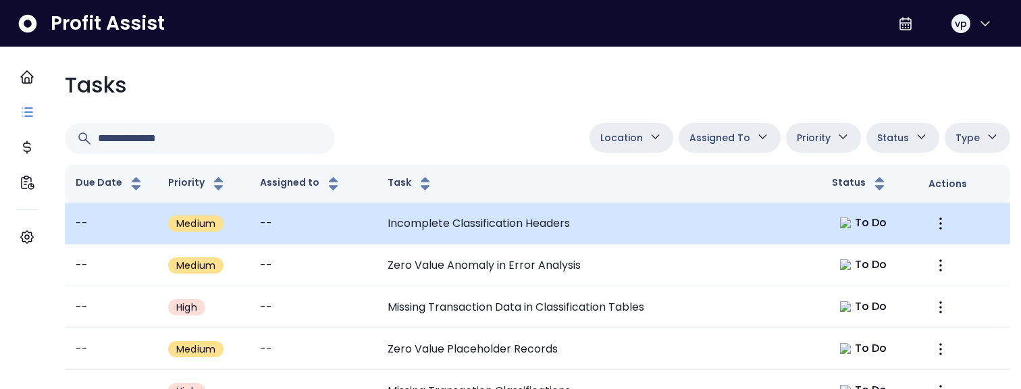
click at [684, 244] on td "Incomplete Classification Headers" at bounding box center [599, 224] width 444 height 42
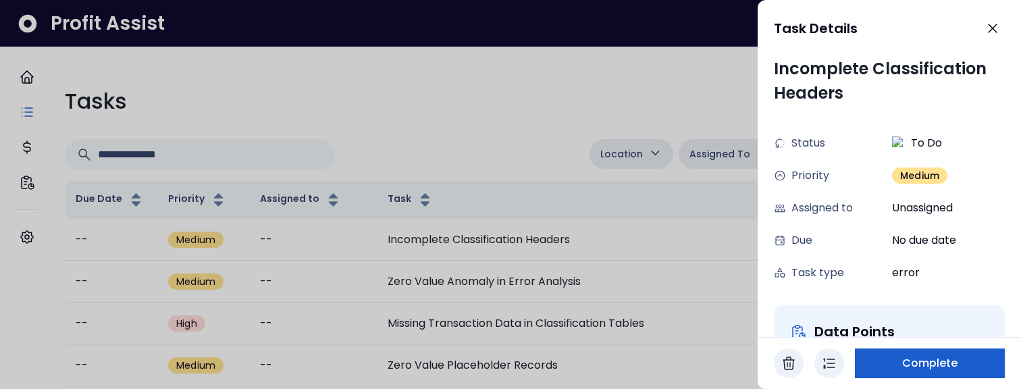
click at [913, 365] on span "Complete" at bounding box center [930, 363] width 56 height 16
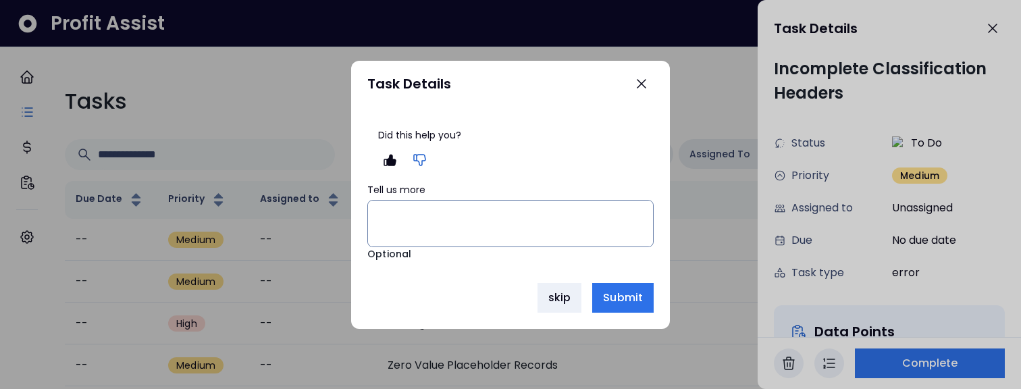
click at [417, 164] on icon "button" at bounding box center [420, 160] width 16 height 16
click at [391, 160] on icon "button" at bounding box center [390, 159] width 13 height 11
click at [387, 159] on icon "button" at bounding box center [390, 159] width 13 height 11
click at [419, 159] on icon "button" at bounding box center [420, 160] width 16 height 16
click at [392, 158] on icon "button" at bounding box center [390, 159] width 13 height 11
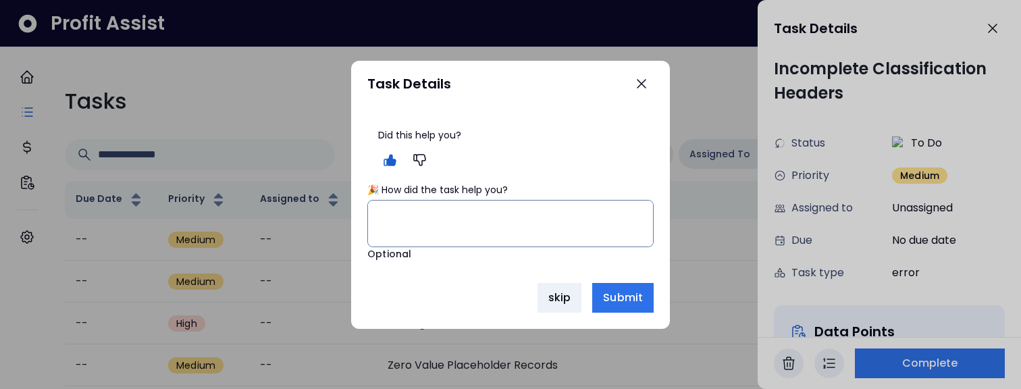
click at [392, 159] on icon "button" at bounding box center [390, 159] width 13 height 11
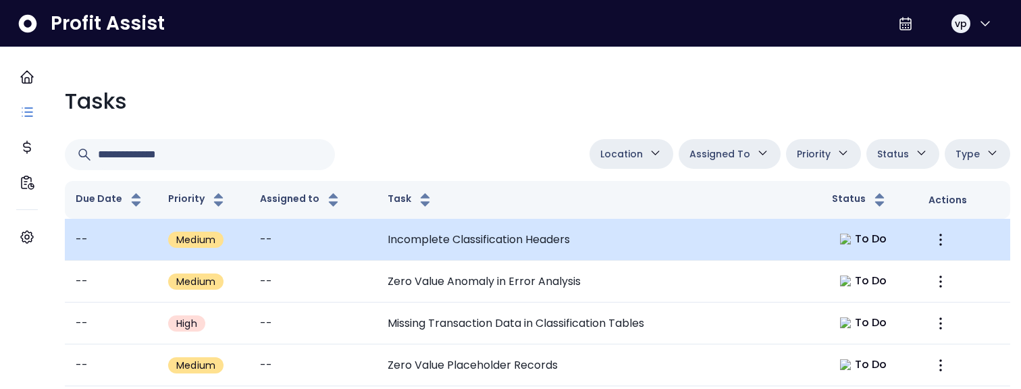
click at [531, 253] on td "Incomplete Classification Headers" at bounding box center [599, 240] width 444 height 42
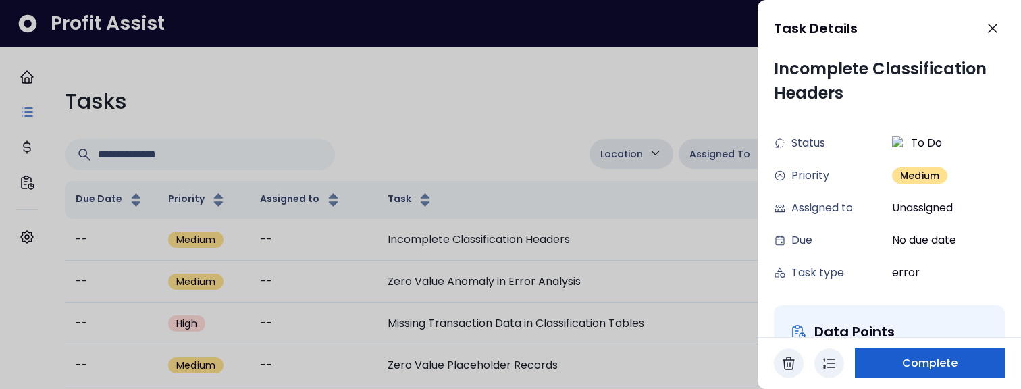
click at [912, 365] on span "Complete" at bounding box center [930, 363] width 56 height 16
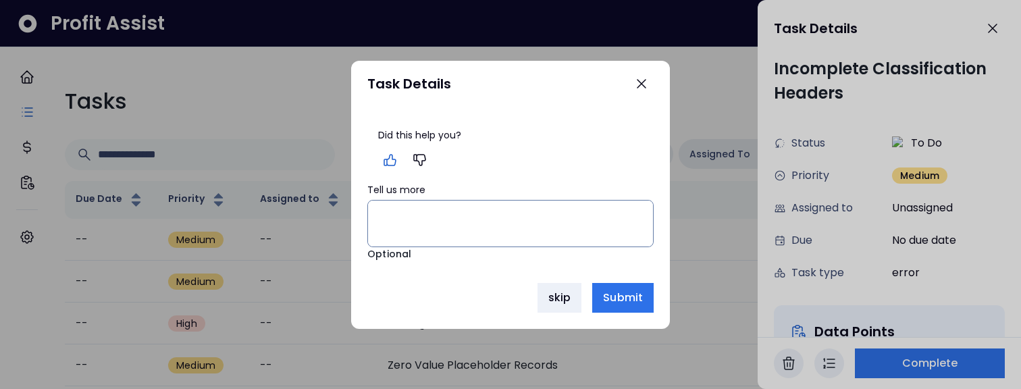
click at [392, 162] on icon "button" at bounding box center [390, 160] width 16 height 16
click at [419, 160] on icon "button" at bounding box center [420, 160] width 16 height 16
click at [388, 164] on icon "button" at bounding box center [389, 160] width 11 height 11
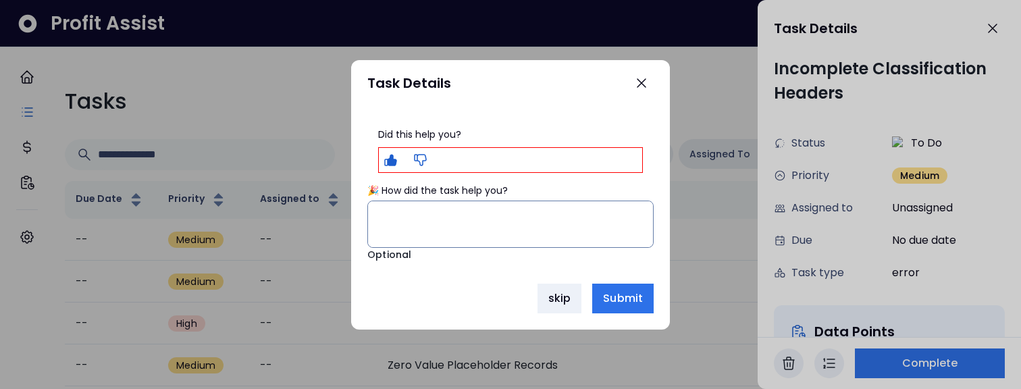
click at [419, 161] on icon "button" at bounding box center [420, 159] width 11 height 11
click at [392, 165] on icon "button" at bounding box center [390, 160] width 11 height 11
click at [426, 160] on icon "button" at bounding box center [421, 160] width 16 height 16
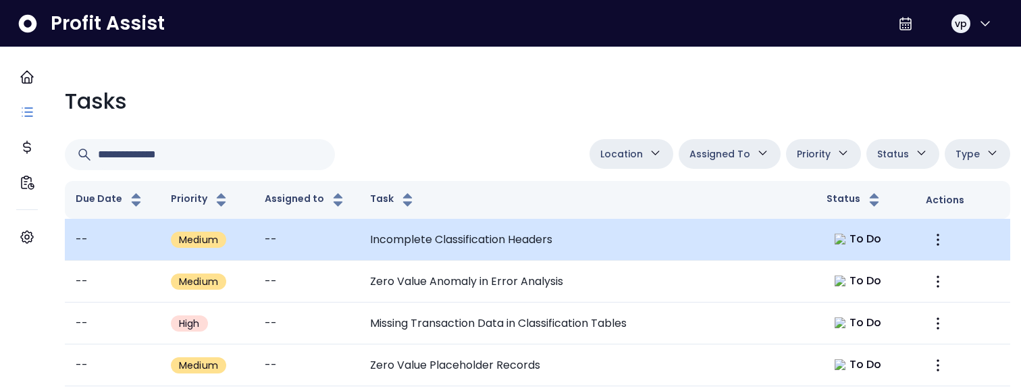
click at [520, 235] on td "Incomplete Classification Headers" at bounding box center [587, 240] width 456 height 42
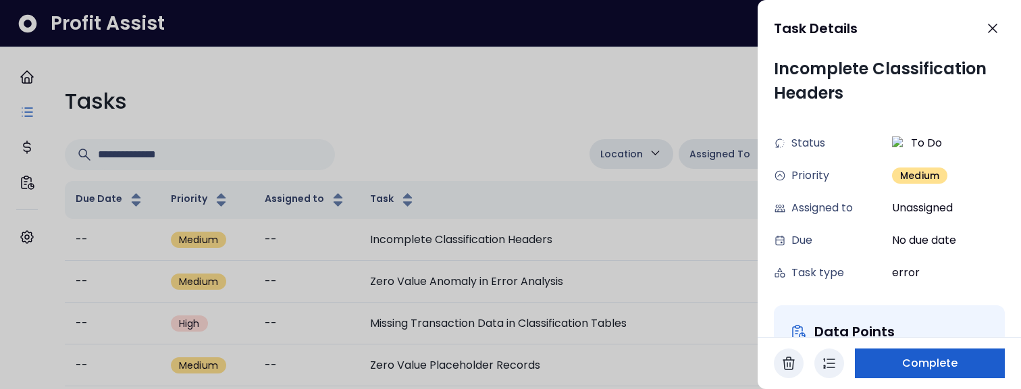
click at [883, 366] on button "Complete" at bounding box center [930, 363] width 150 height 30
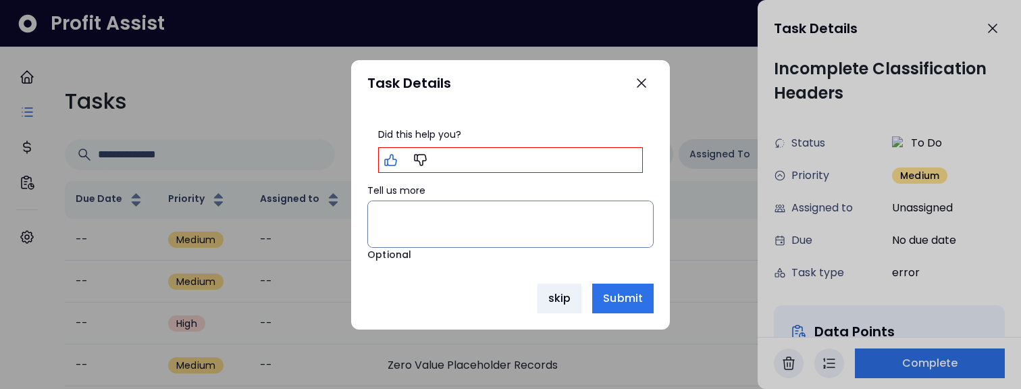
click at [390, 158] on icon "button" at bounding box center [391, 160] width 16 height 16
click at [425, 151] on button "button" at bounding box center [421, 160] width 24 height 24
click at [390, 165] on icon "button" at bounding box center [391, 160] width 16 height 16
click at [410, 157] on icon "button" at bounding box center [410, 160] width 16 height 16
click at [381, 161] on icon "button" at bounding box center [380, 160] width 16 height 16
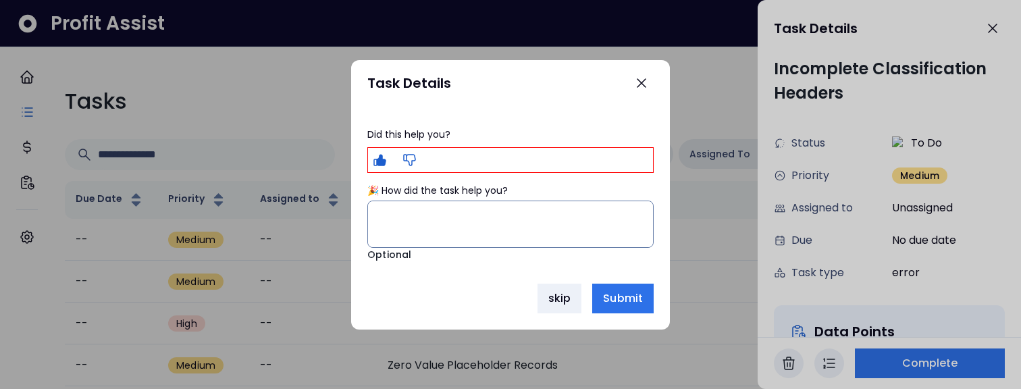
click at [402, 163] on icon "button" at bounding box center [410, 160] width 16 height 16
click at [386, 163] on icon "button" at bounding box center [380, 160] width 16 height 16
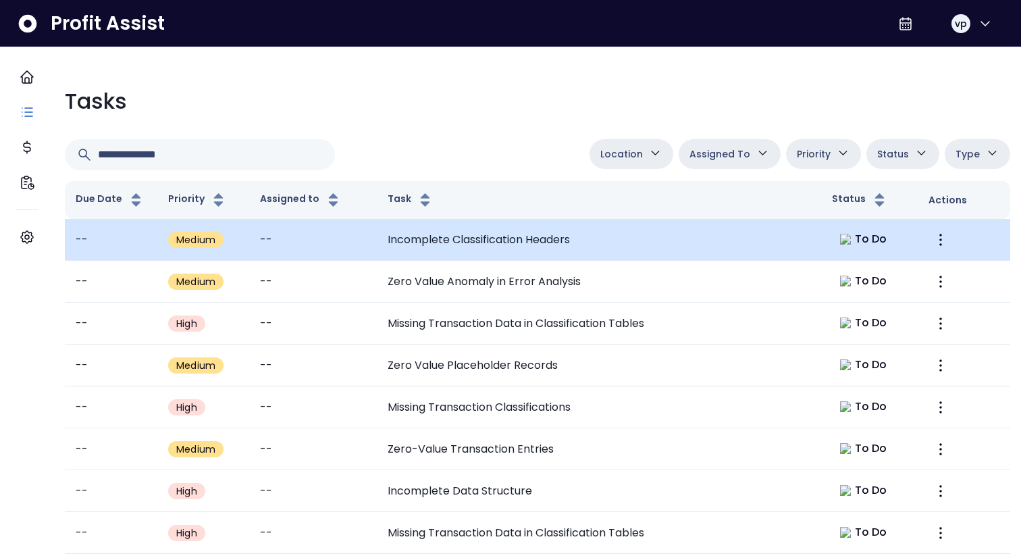
click at [614, 244] on td "Incomplete Classification Headers" at bounding box center [599, 240] width 444 height 42
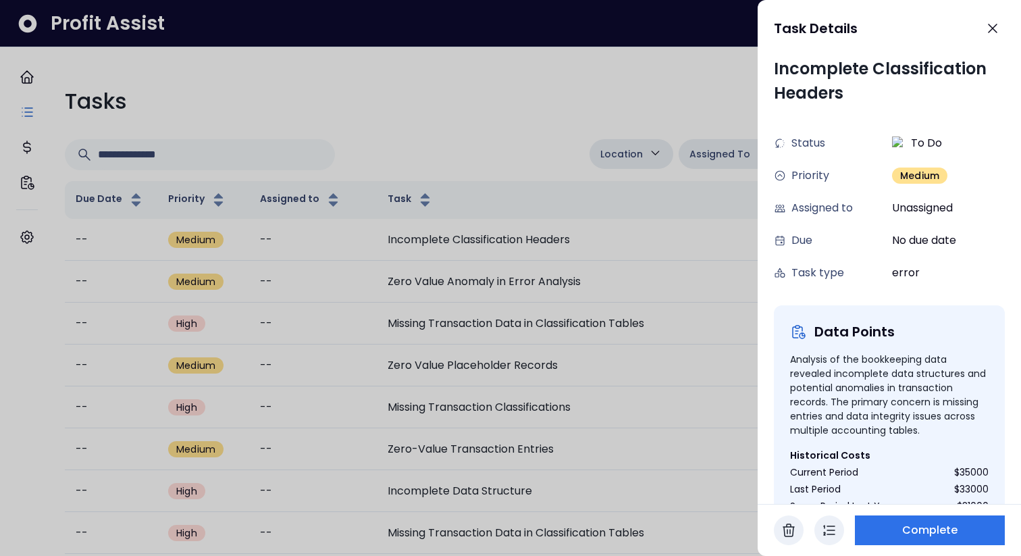
scroll to position [255, 0]
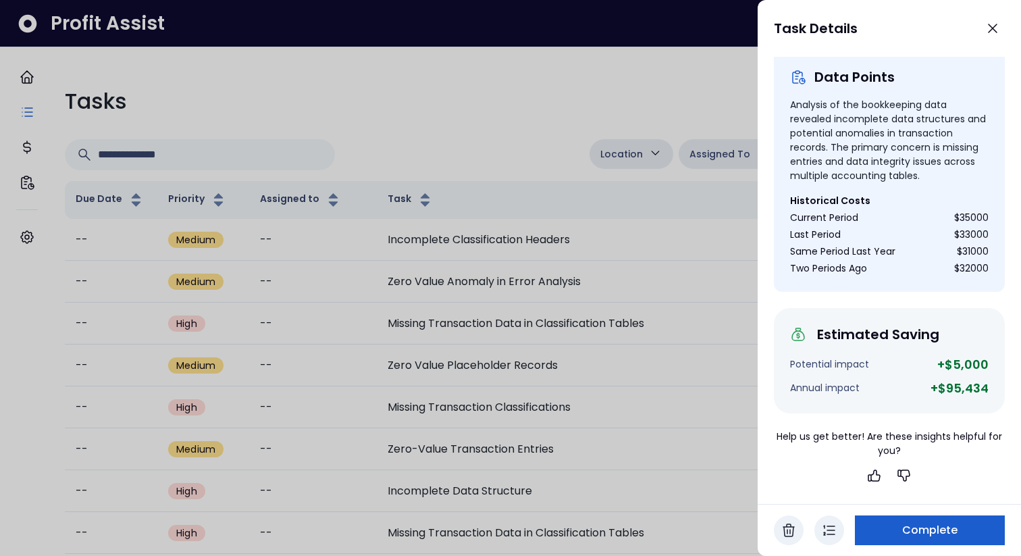
click at [918, 388] on span "Complete" at bounding box center [930, 530] width 56 height 16
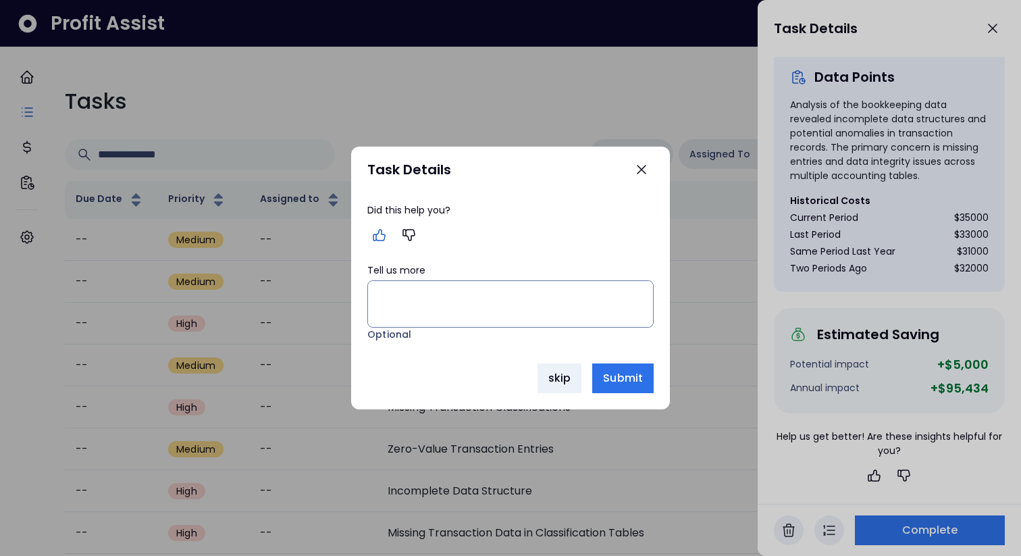
click at [378, 238] on icon "button" at bounding box center [379, 235] width 16 height 16
click at [409, 239] on icon "button" at bounding box center [408, 235] width 11 height 11
click at [640, 174] on icon "button" at bounding box center [641, 169] width 16 height 16
click at [589, 377] on div "skip Submit" at bounding box center [510, 378] width 286 height 30
click at [641, 382] on span "Submit" at bounding box center [623, 378] width 40 height 16
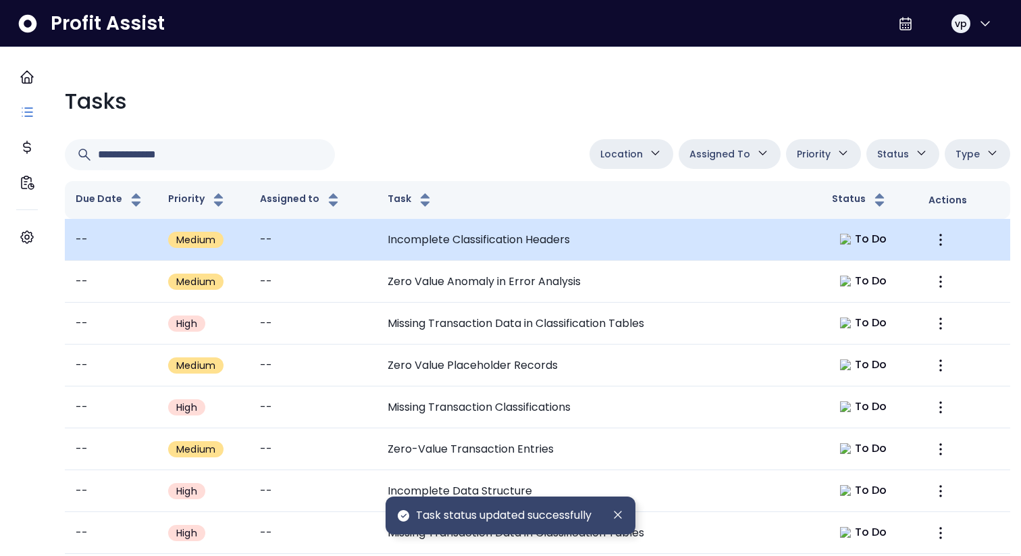
click at [660, 246] on td "Incomplete Classification Headers" at bounding box center [599, 240] width 444 height 42
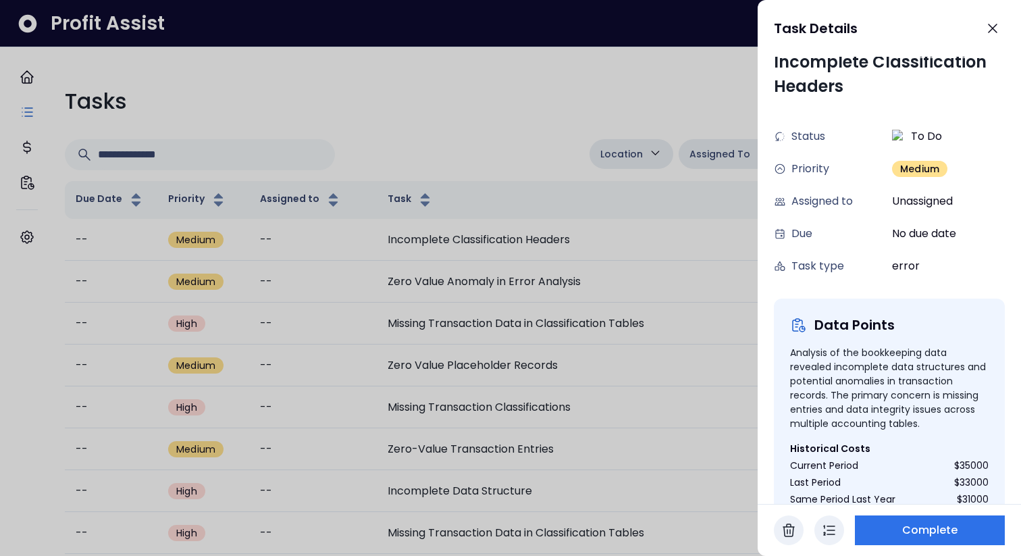
scroll to position [6, 0]
click at [896, 388] on button "Complete" at bounding box center [930, 530] width 150 height 30
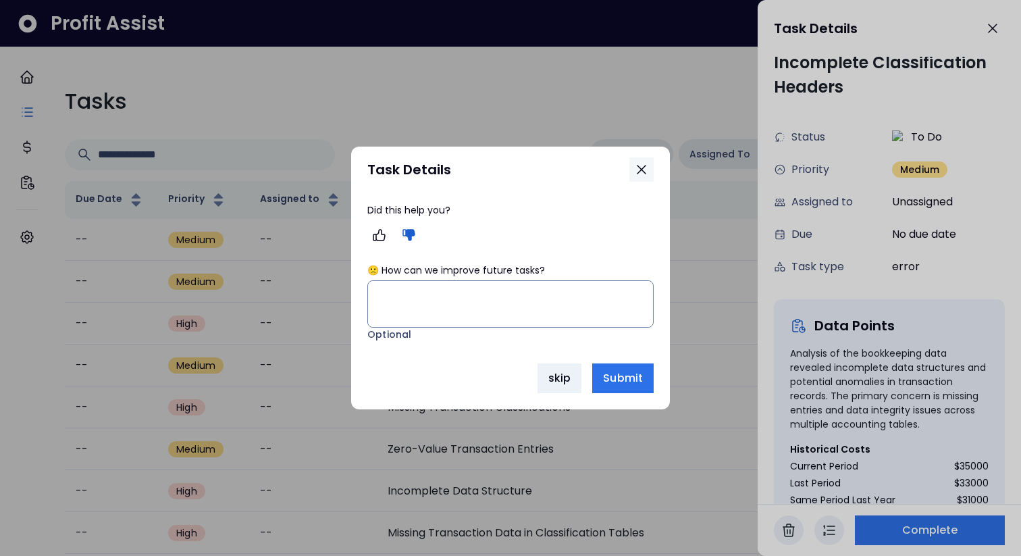
click at [644, 177] on icon "button" at bounding box center [641, 169] width 16 height 16
click at [628, 384] on span "Submit" at bounding box center [623, 378] width 40 height 16
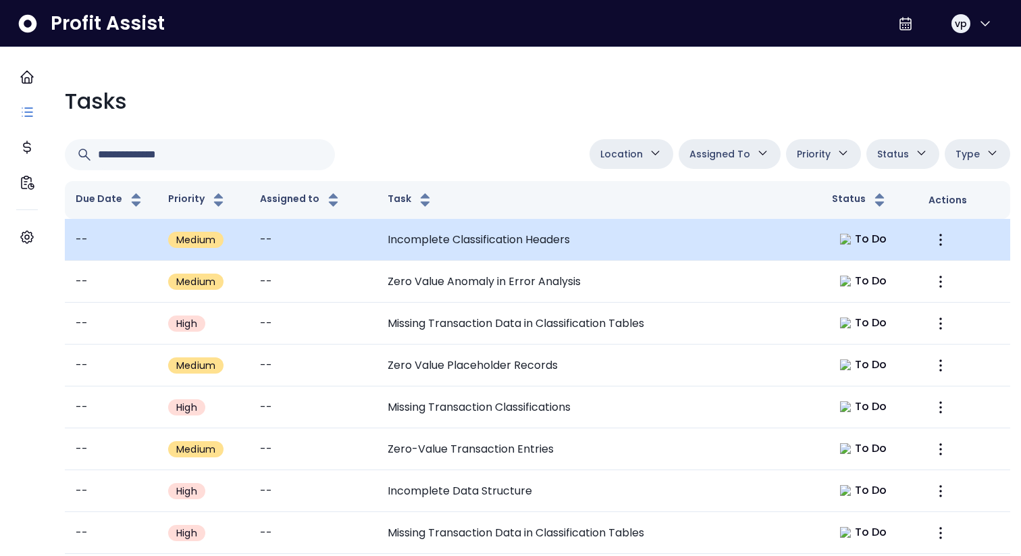
click at [637, 257] on td "Incomplete Classification Headers" at bounding box center [599, 240] width 444 height 42
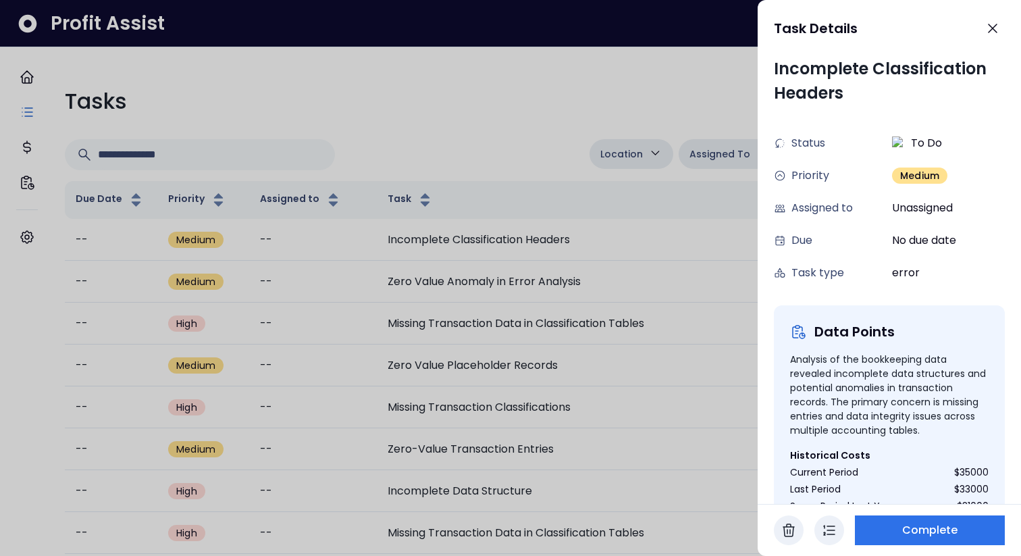
click at [596, 252] on div at bounding box center [510, 278] width 1021 height 556
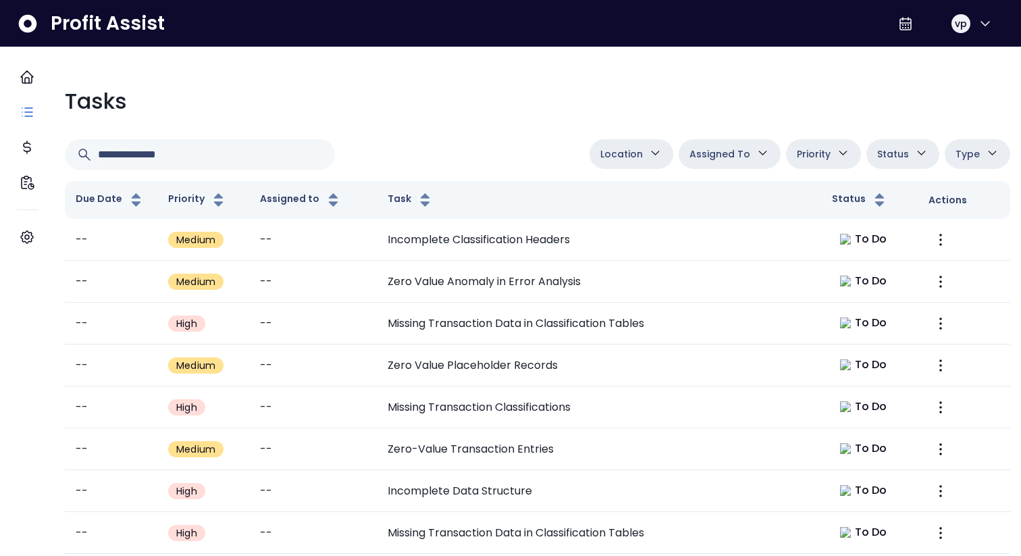
click at [596, 252] on td "Incomplete Classification Headers" at bounding box center [599, 240] width 444 height 42
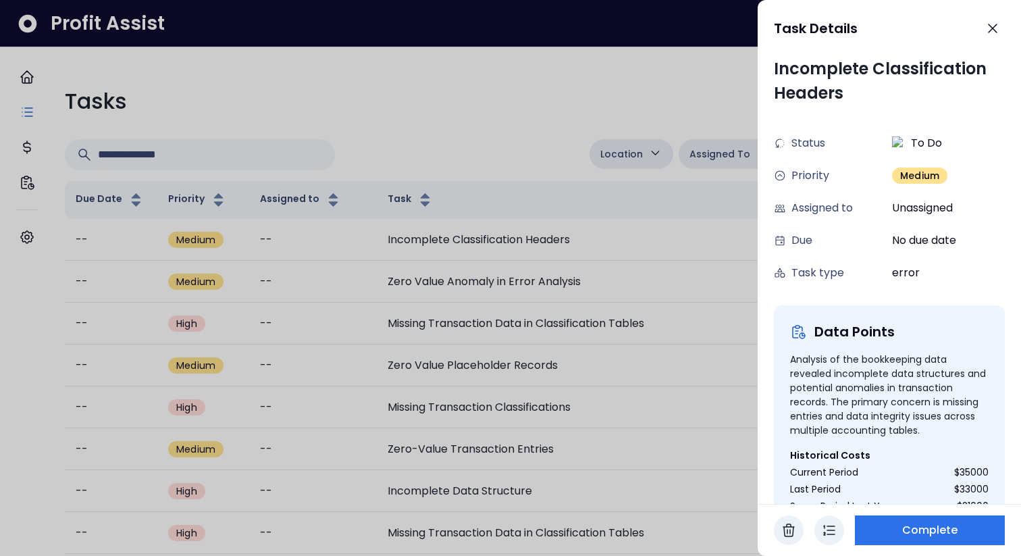
click at [560, 355] on div at bounding box center [510, 278] width 1021 height 556
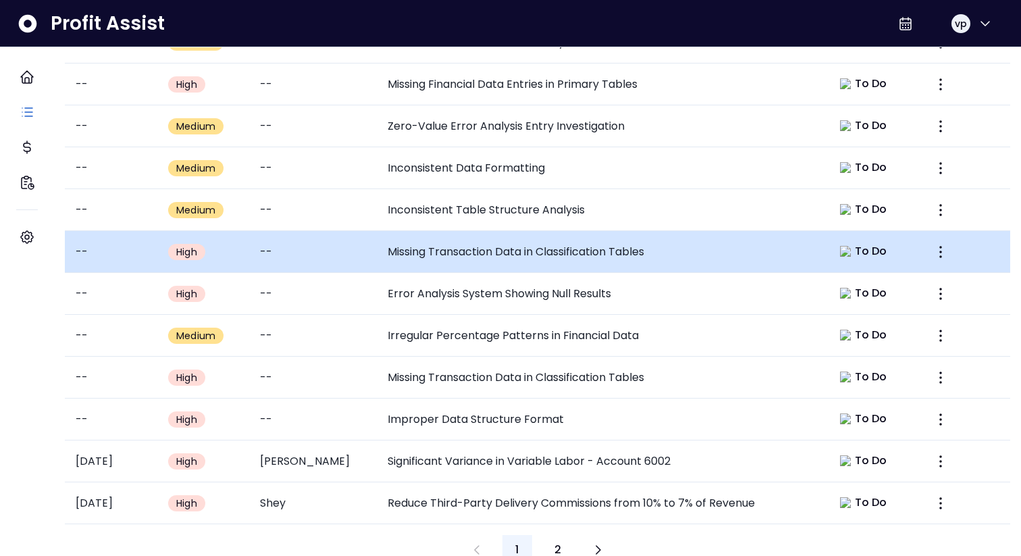
scroll to position [533, 0]
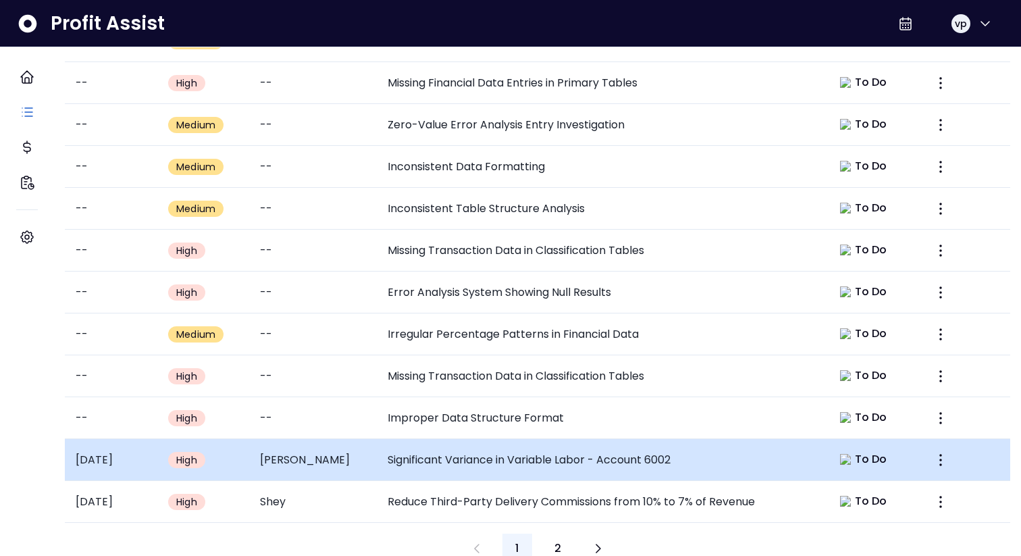
click at [587, 388] on td "Significant Variance in Variable Labor - Account 6002" at bounding box center [599, 460] width 444 height 42
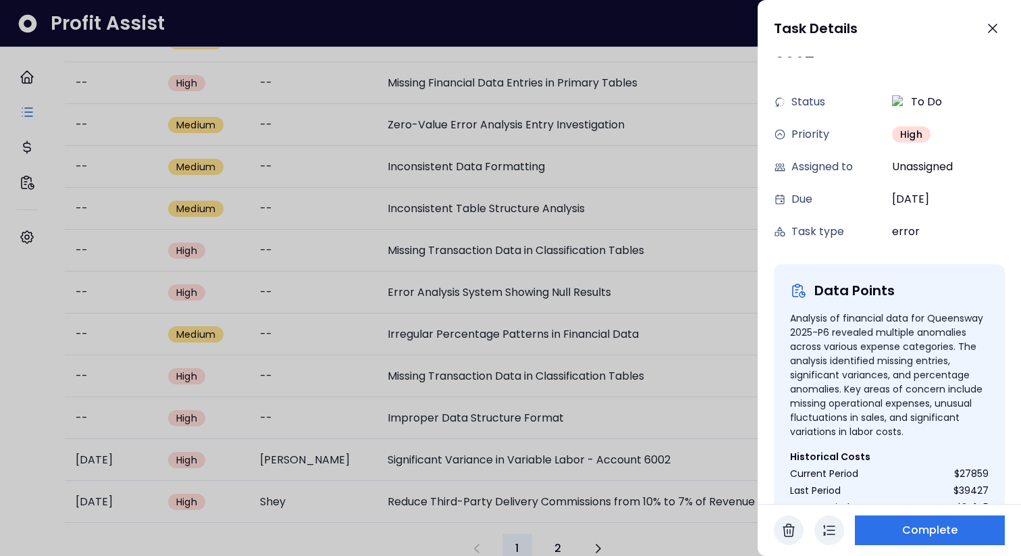
scroll to position [0, 0]
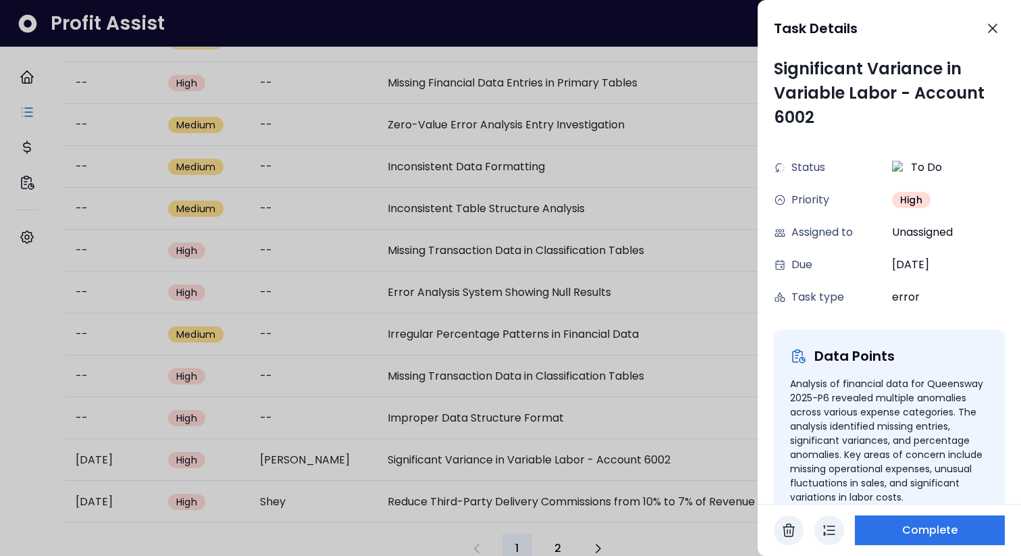
click at [471, 388] on div at bounding box center [510, 278] width 1021 height 556
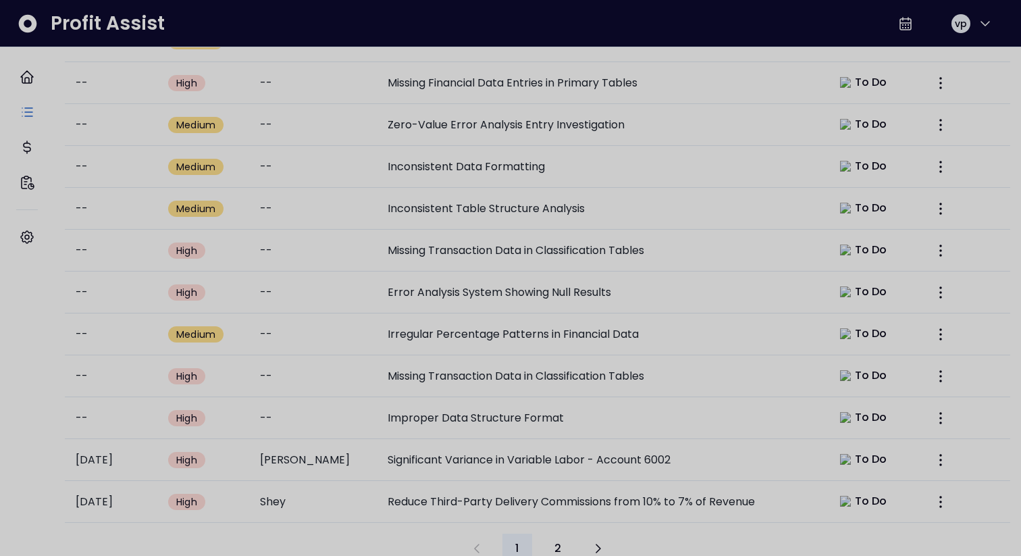
scroll to position [533, 0]
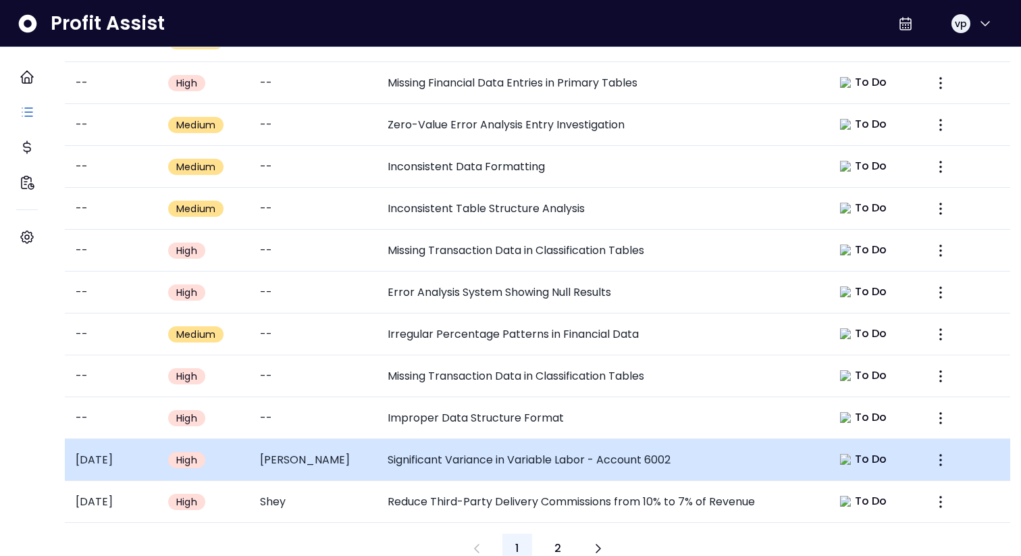
click at [475, 388] on td "Significant Variance in Variable Labor - Account 6002" at bounding box center [599, 460] width 444 height 42
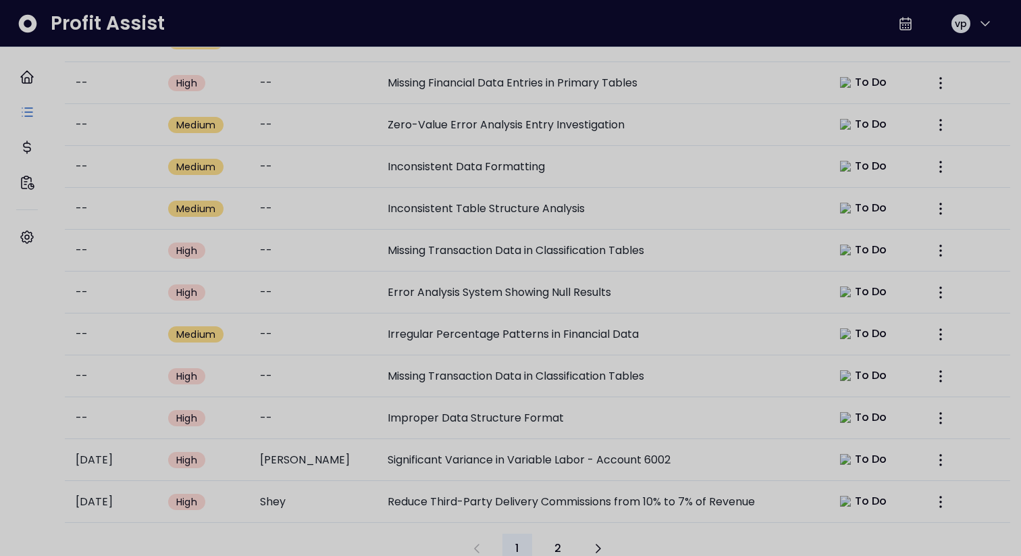
click at [461, 388] on div at bounding box center [510, 278] width 1021 height 556
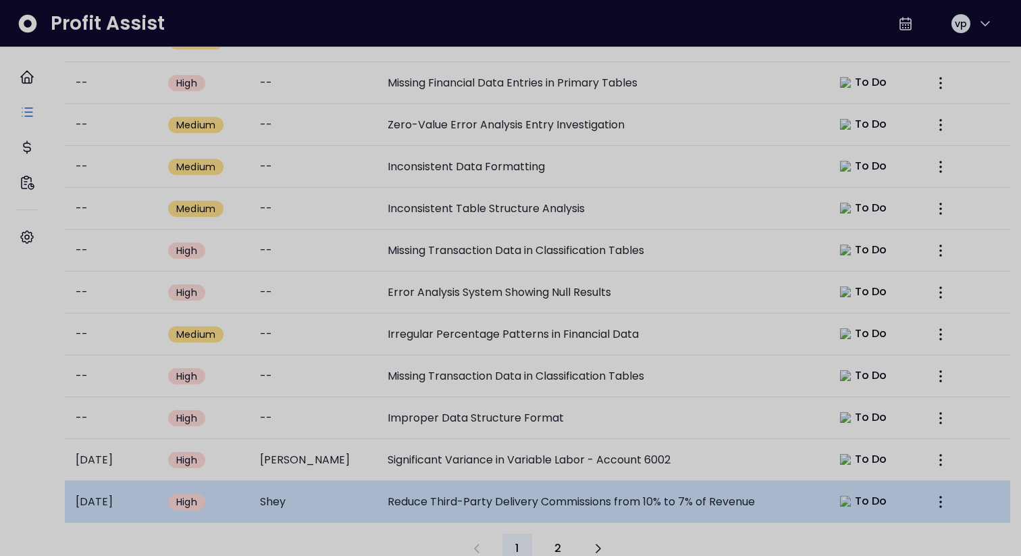
scroll to position [533, 0]
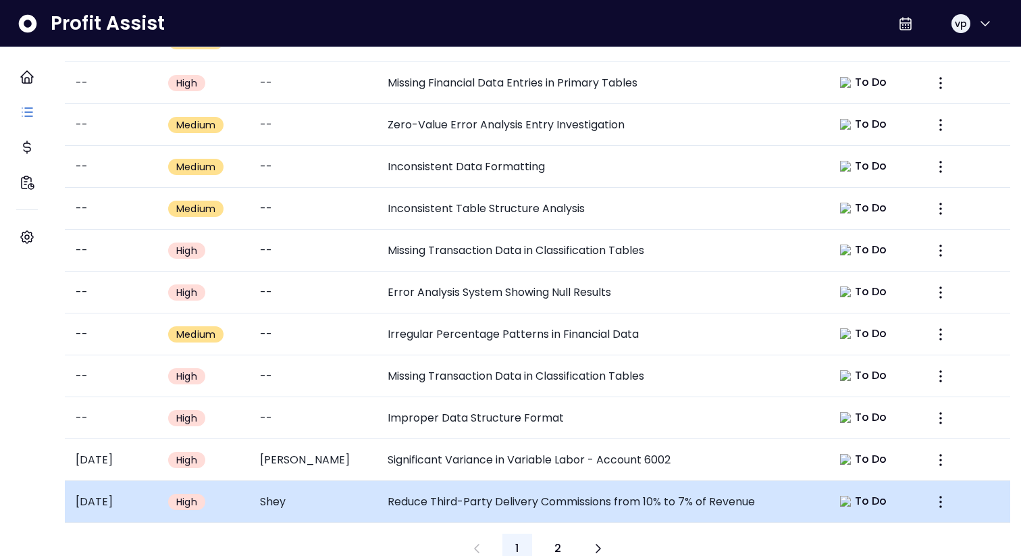
click at [469, 388] on td "Reduce Third-Party Delivery Commissions from 10% to 7% of Revenue" at bounding box center [599, 502] width 444 height 42
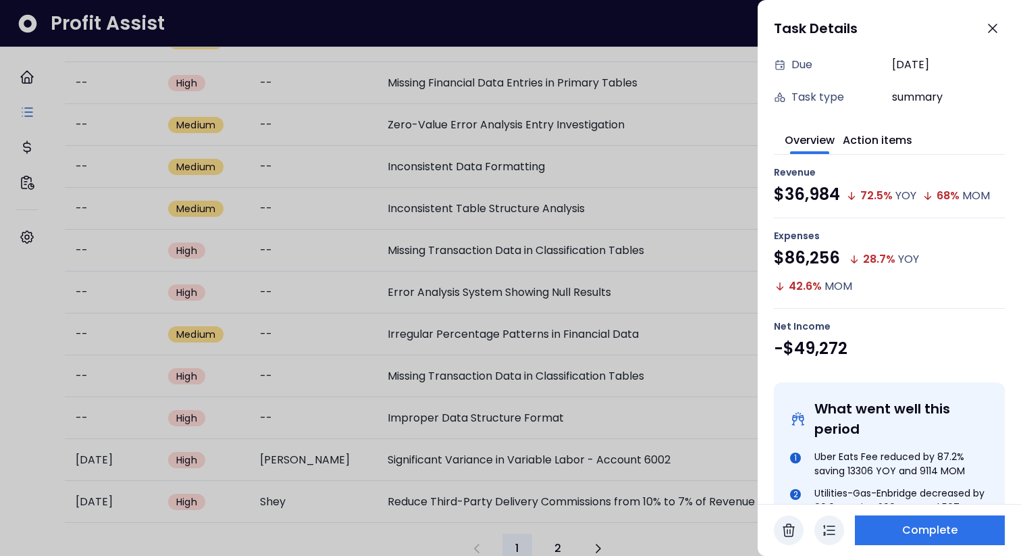
scroll to position [207, 0]
